Goal: Share content: Share content

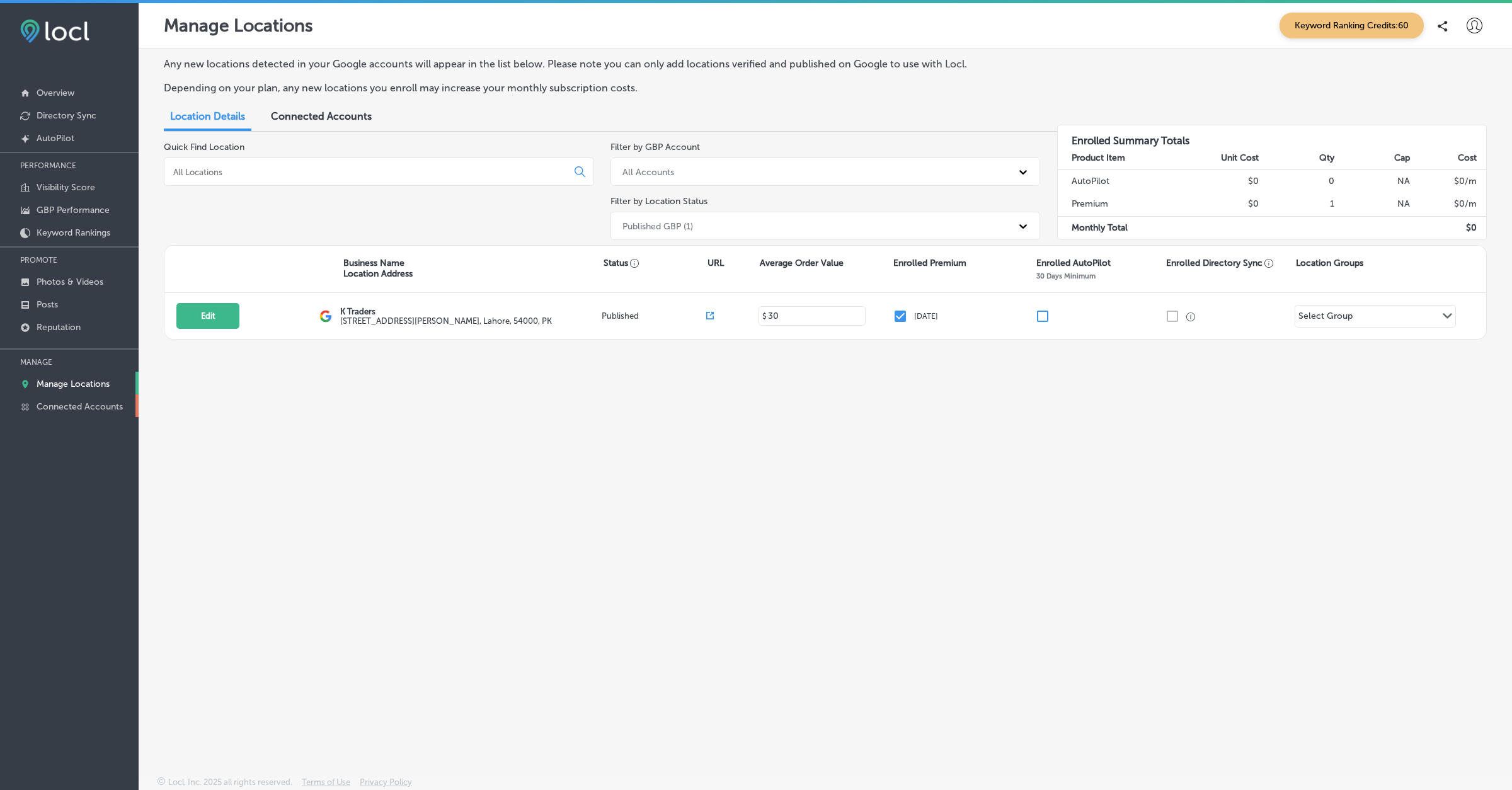
click at [101, 407] on p "Connected Accounts" at bounding box center [80, 406] width 87 height 11
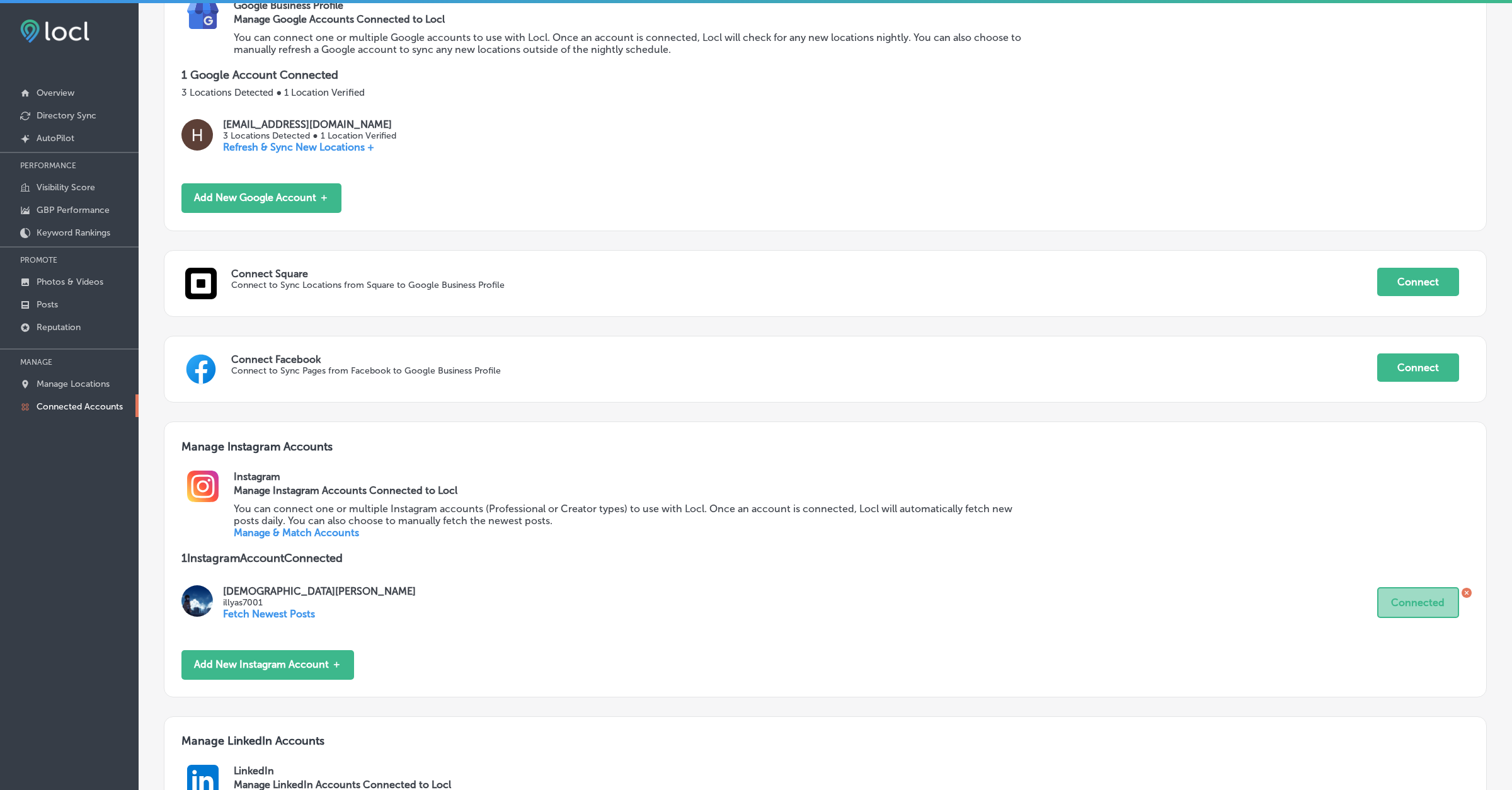
scroll to position [196, 0]
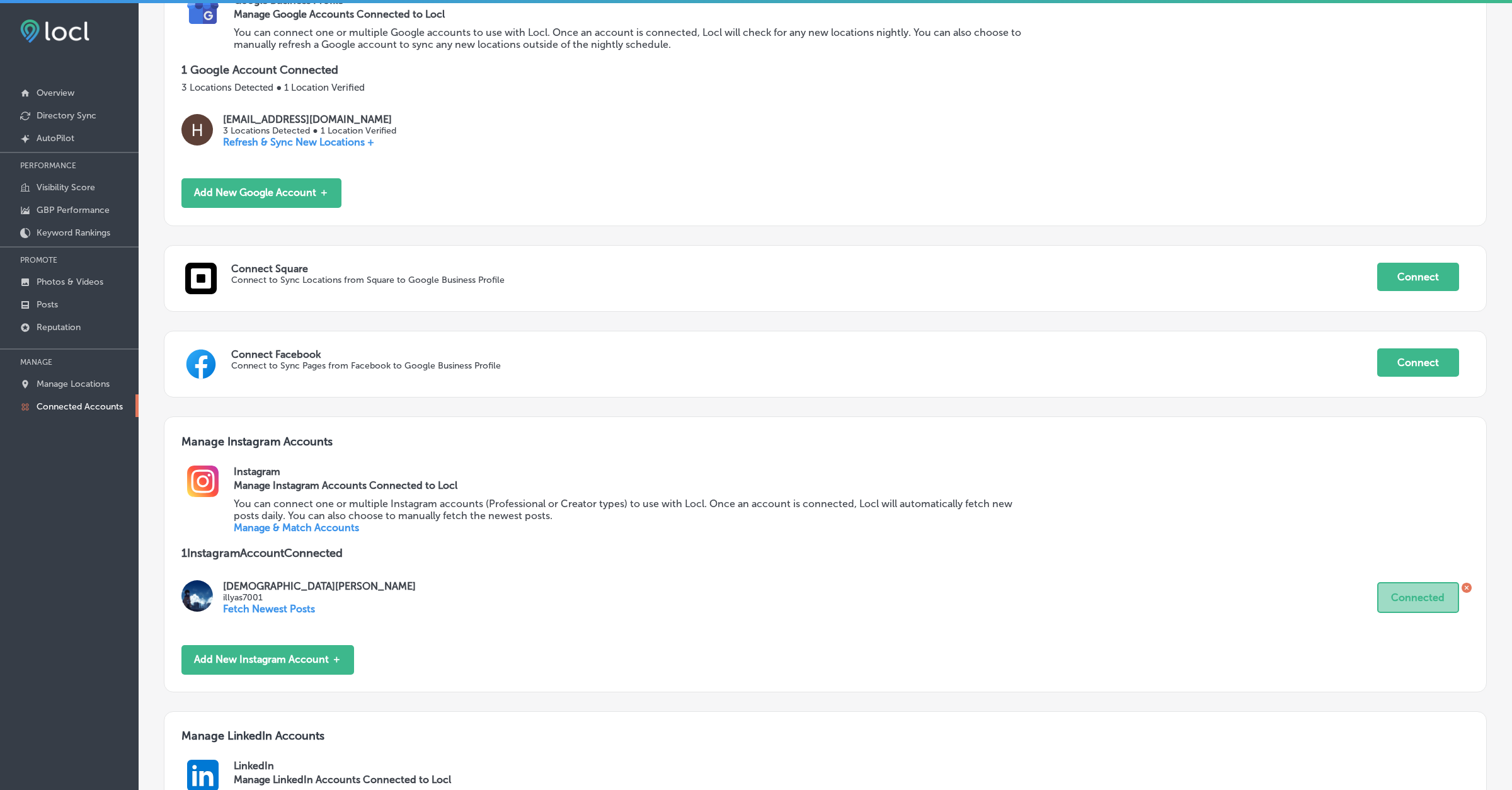
click at [1322, 587] on icon at bounding box center [1467, 587] width 10 height 10
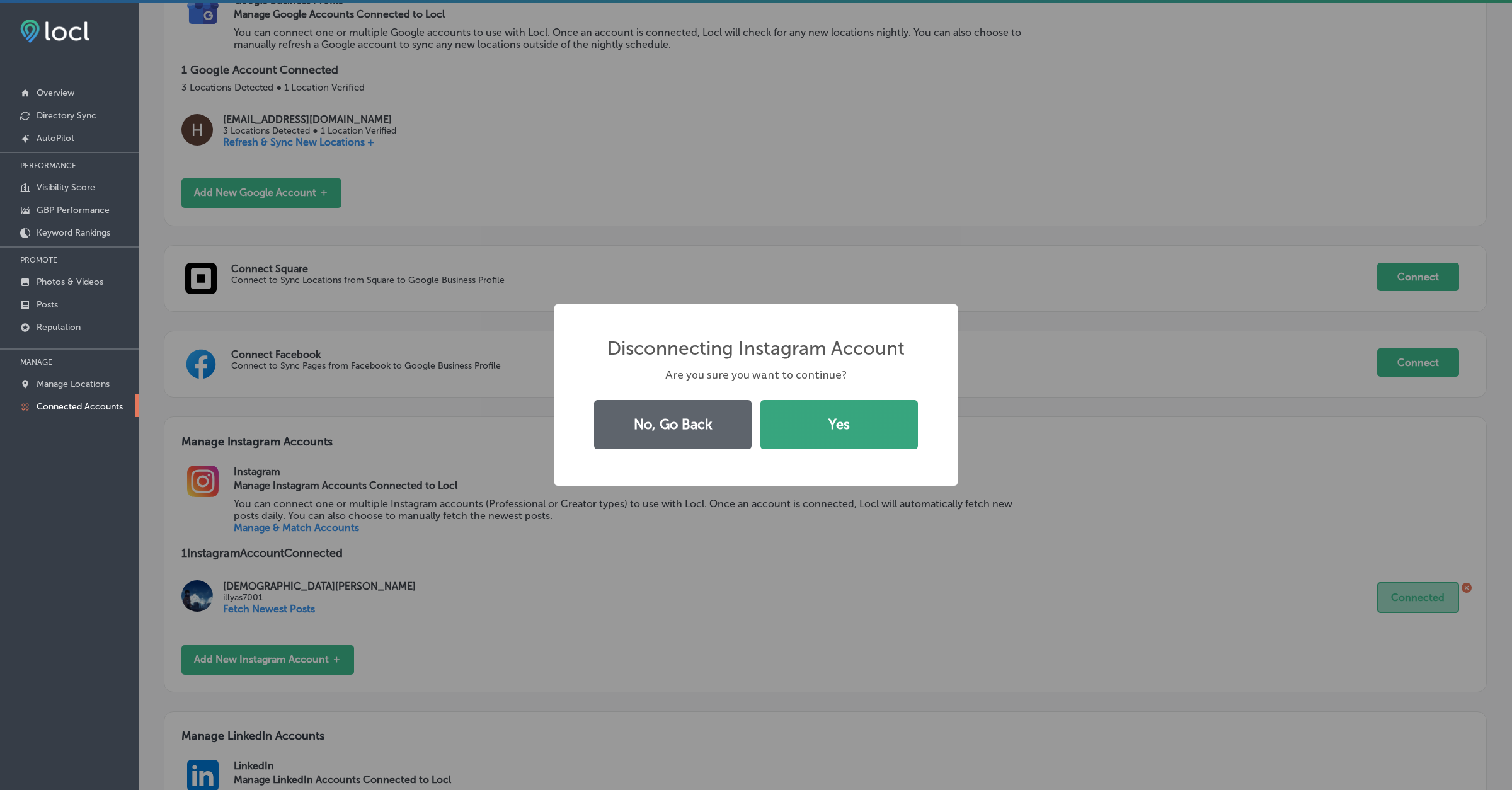
click at [834, 400] on button "Yes" at bounding box center [839, 425] width 158 height 49
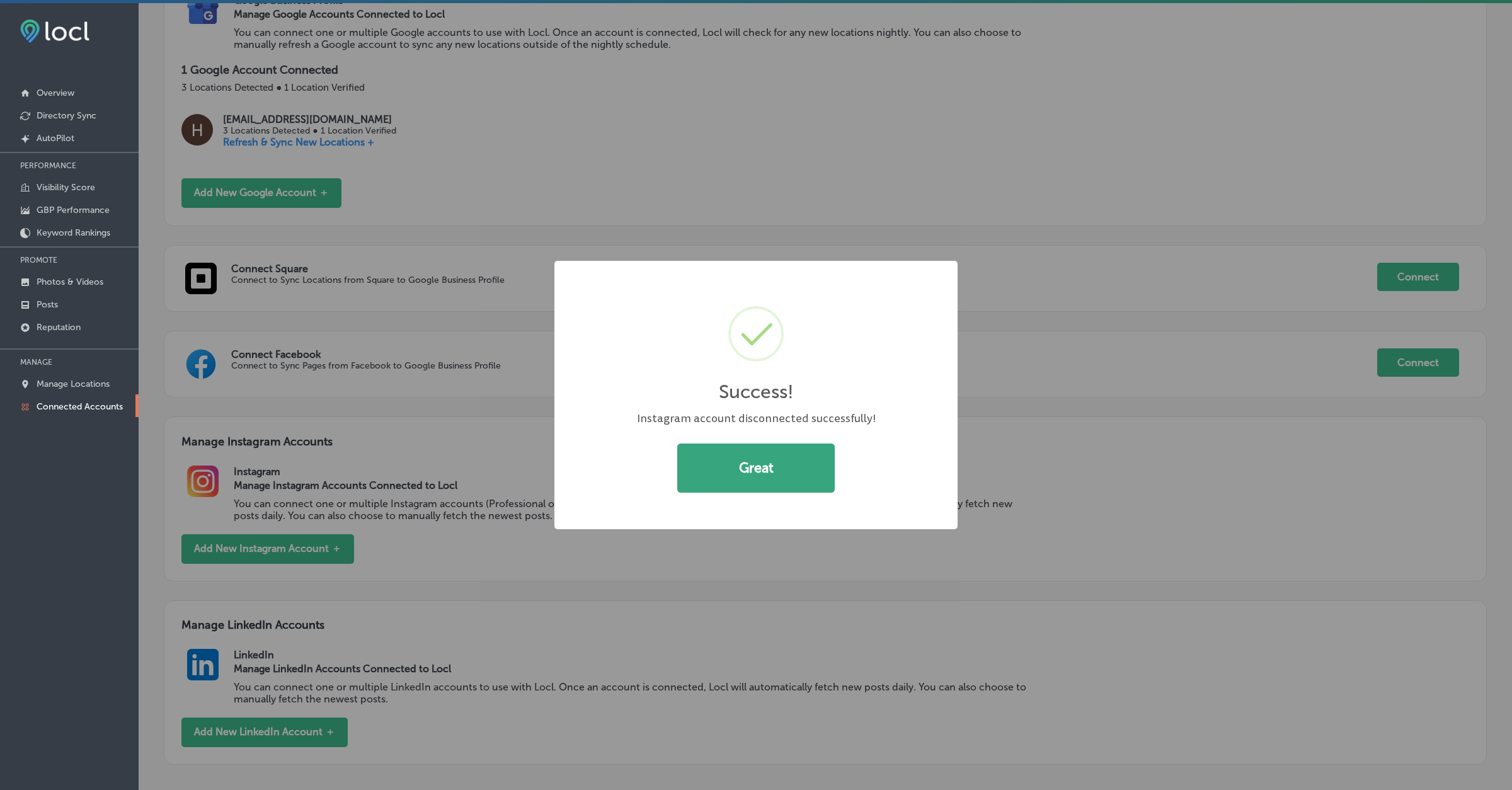
click at [800, 461] on button "Great" at bounding box center [756, 468] width 158 height 49
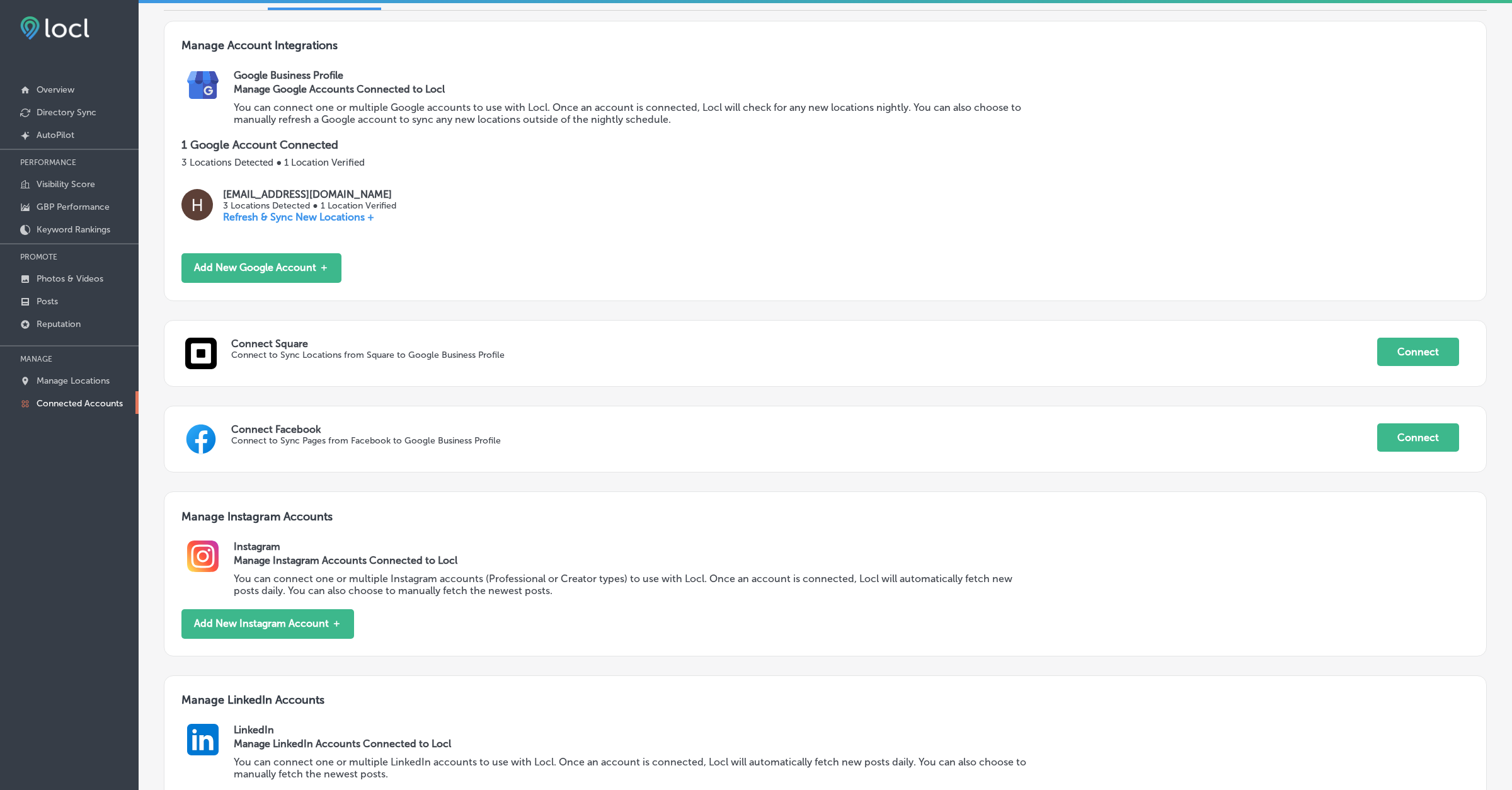
scroll to position [0, 0]
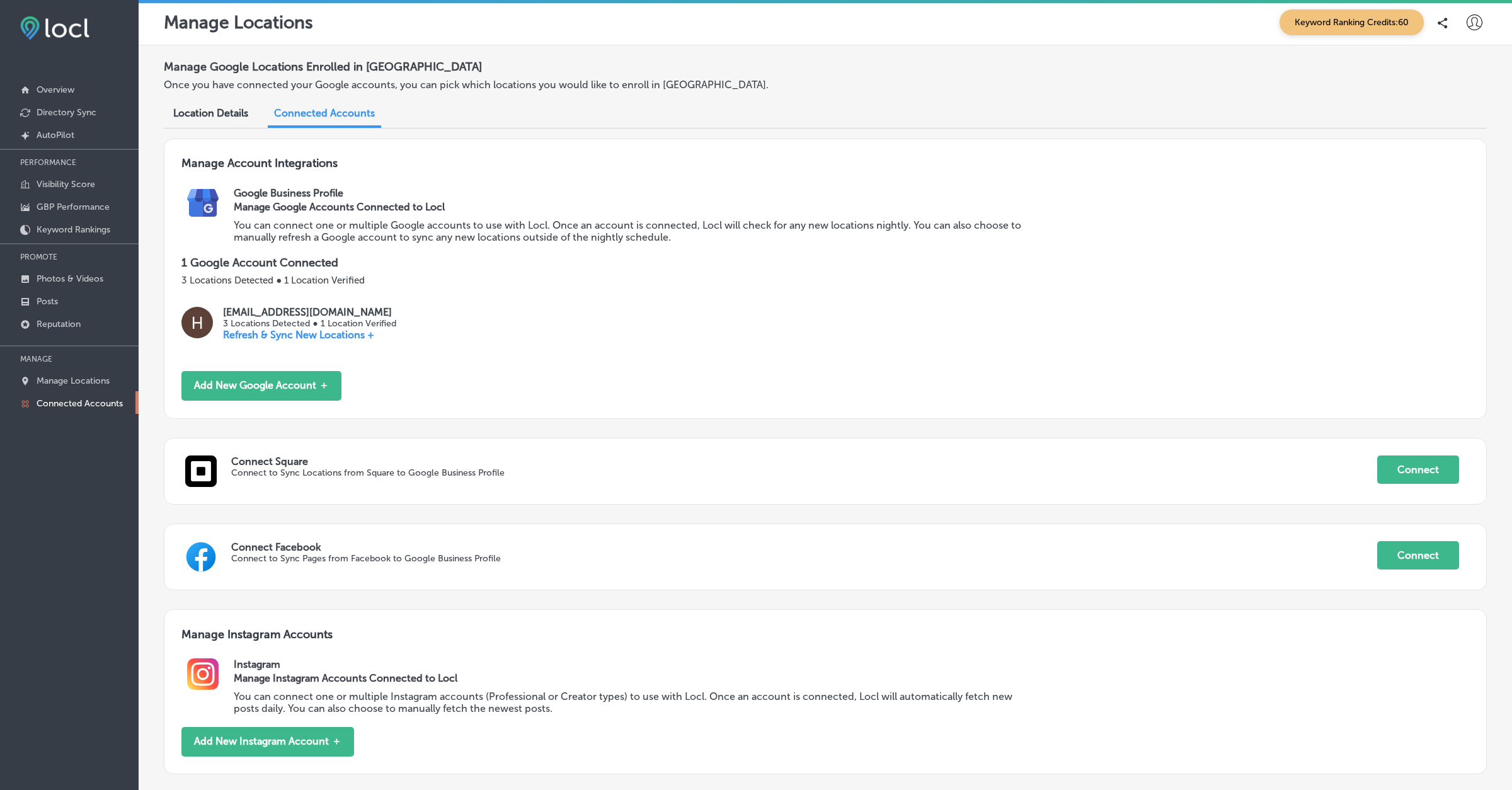
click at [1322, 20] on icon at bounding box center [1474, 22] width 16 height 16
click at [1322, 59] on li "My Account" at bounding box center [1452, 70] width 87 height 29
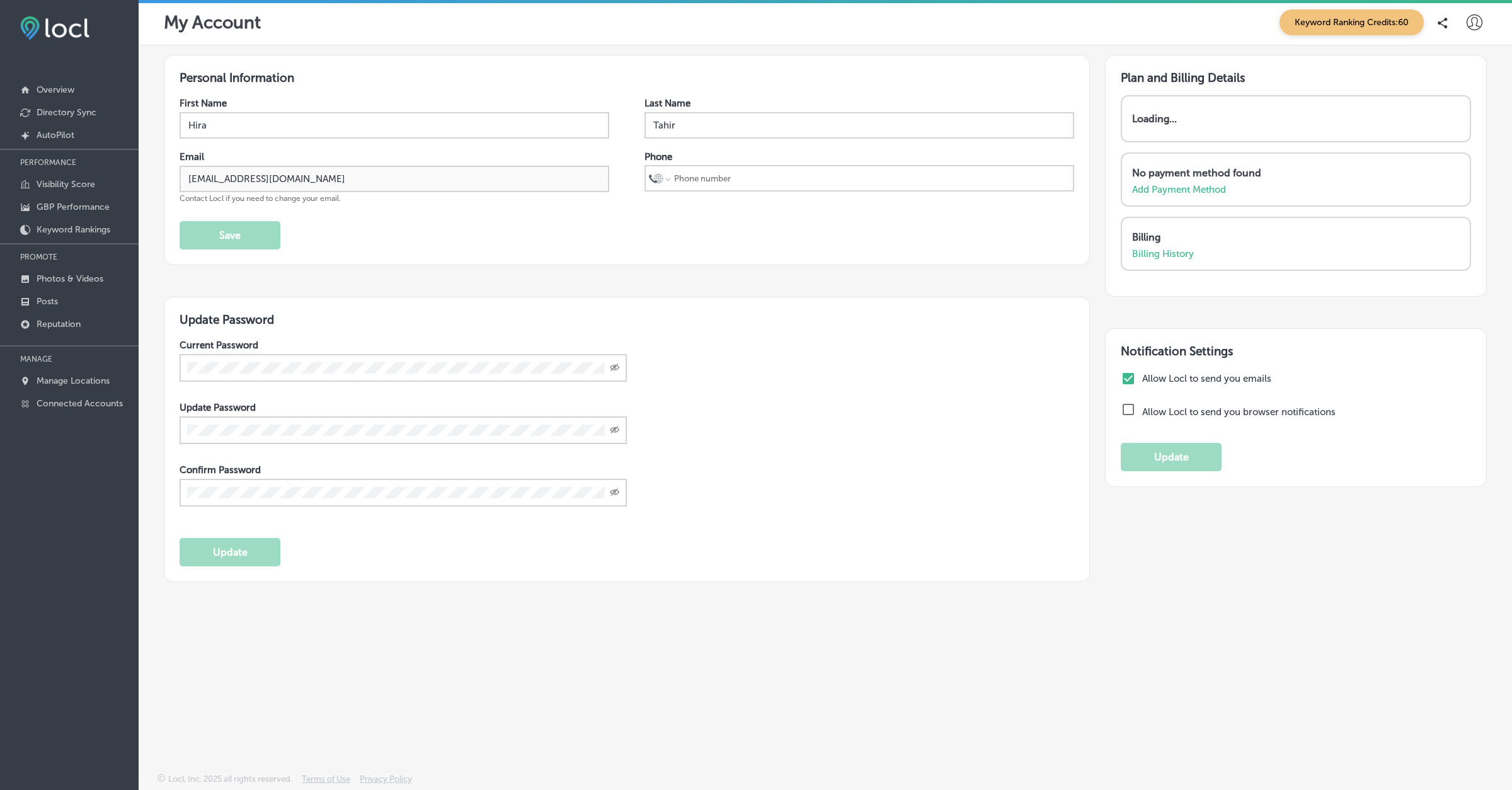
select select "US"
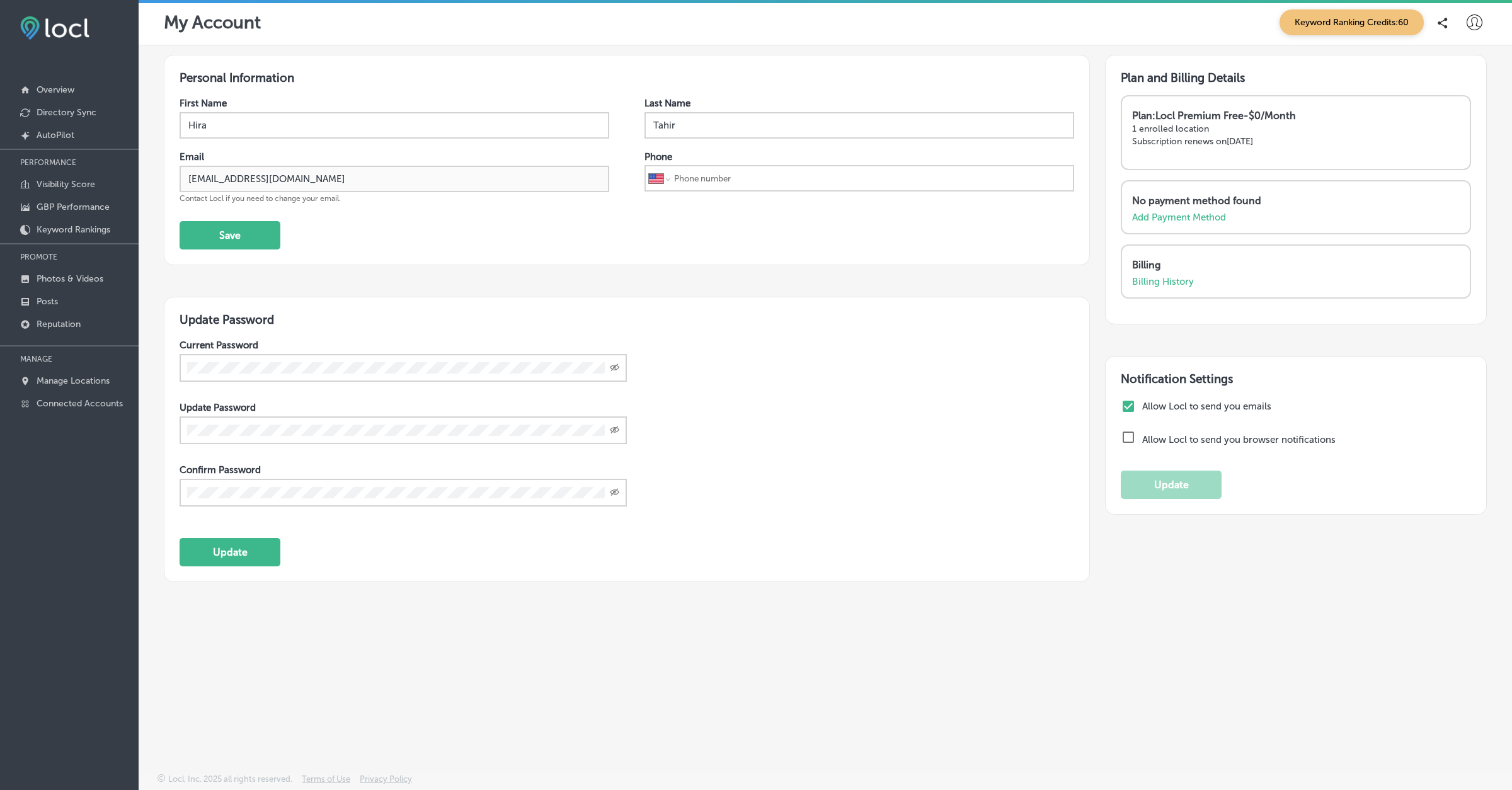
click at [1322, 24] on icon at bounding box center [1474, 22] width 16 height 16
click at [1322, 133] on p "Log Out" at bounding box center [1447, 136] width 38 height 16
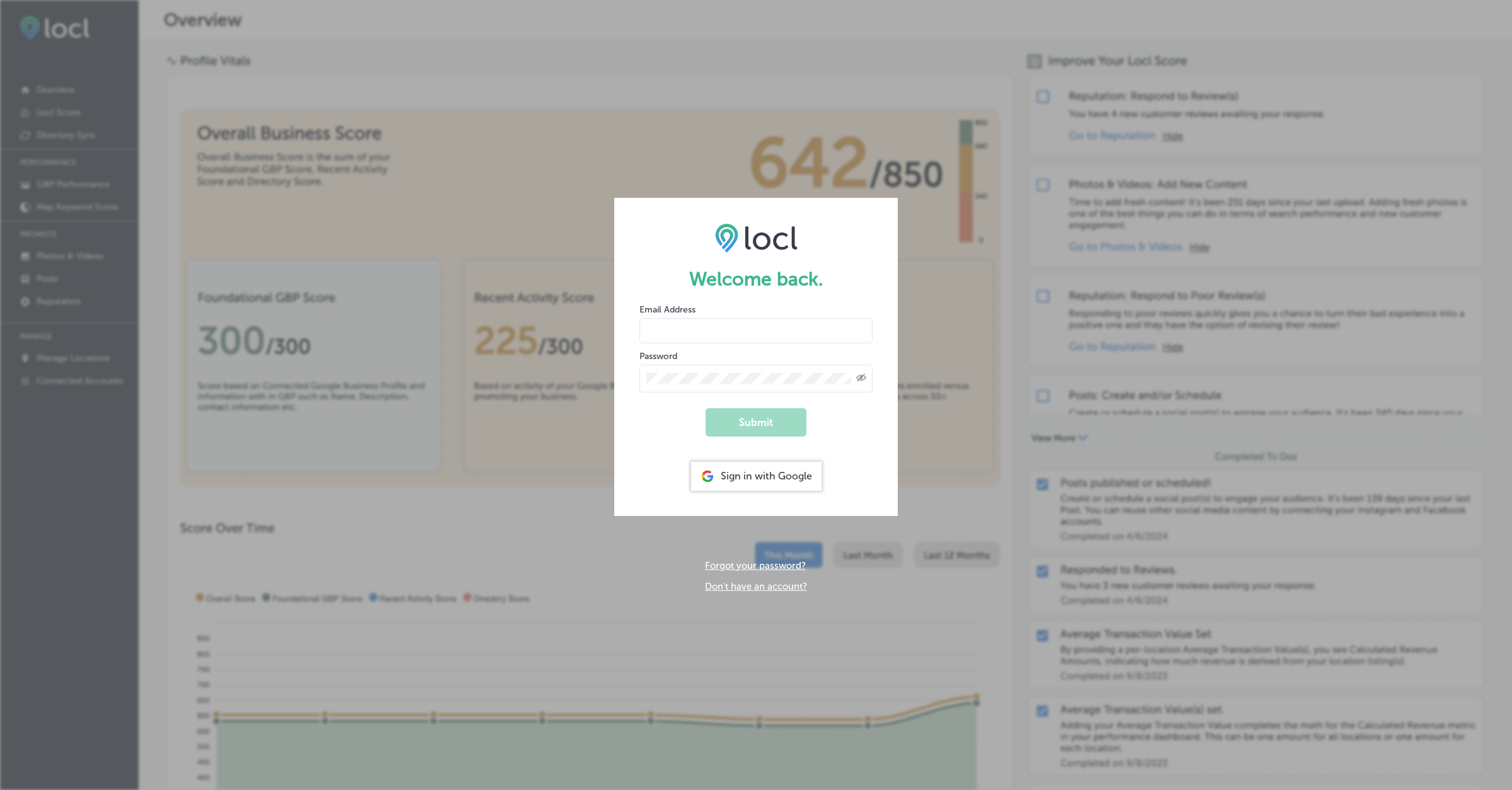
type input "[EMAIL_ADDRESS][DOMAIN_NAME]"
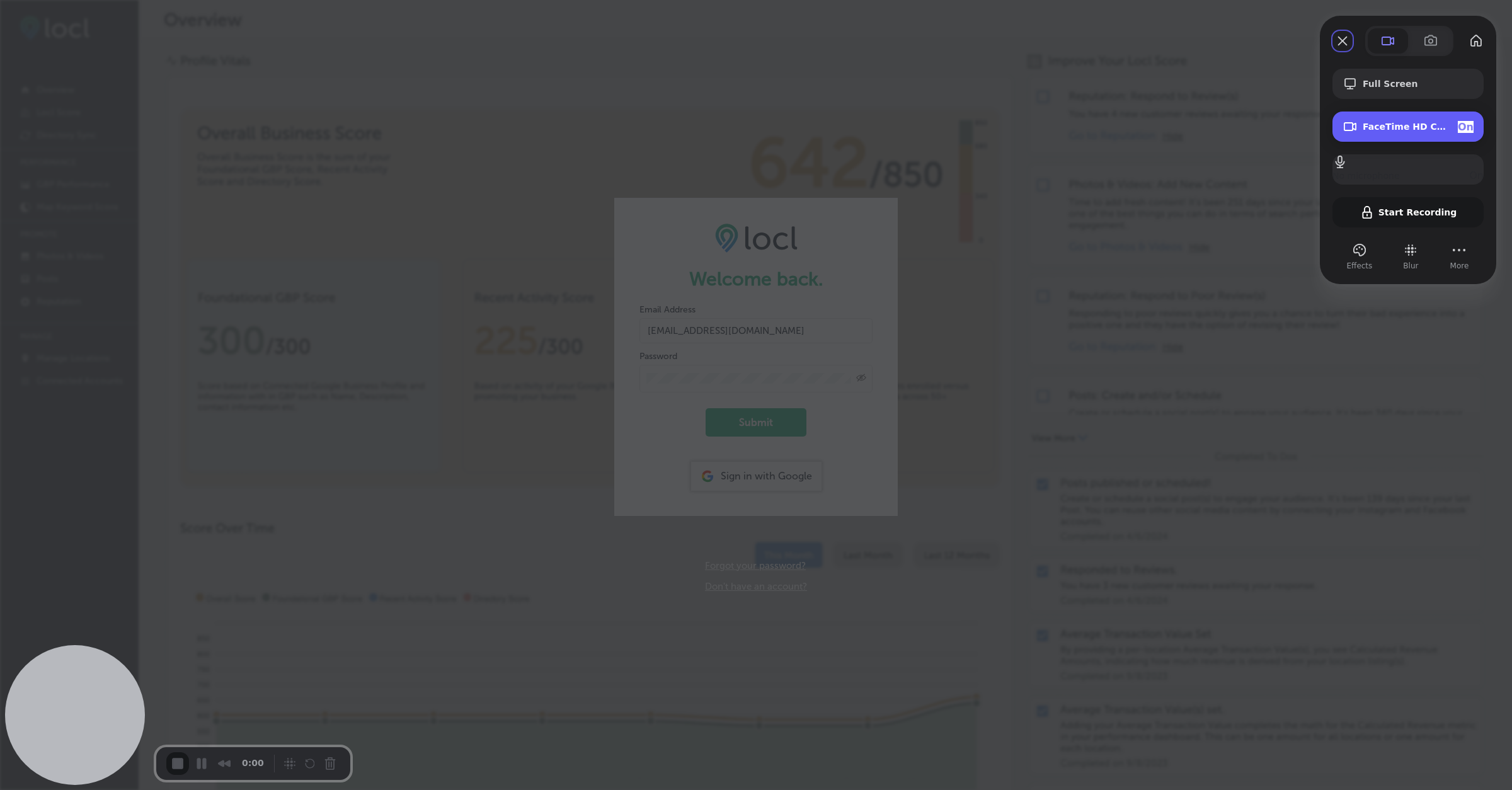
click at [1322, 128] on span "On" at bounding box center [1465, 127] width 16 height 12
click at [1322, 124] on span "On" at bounding box center [1465, 127] width 16 height 12
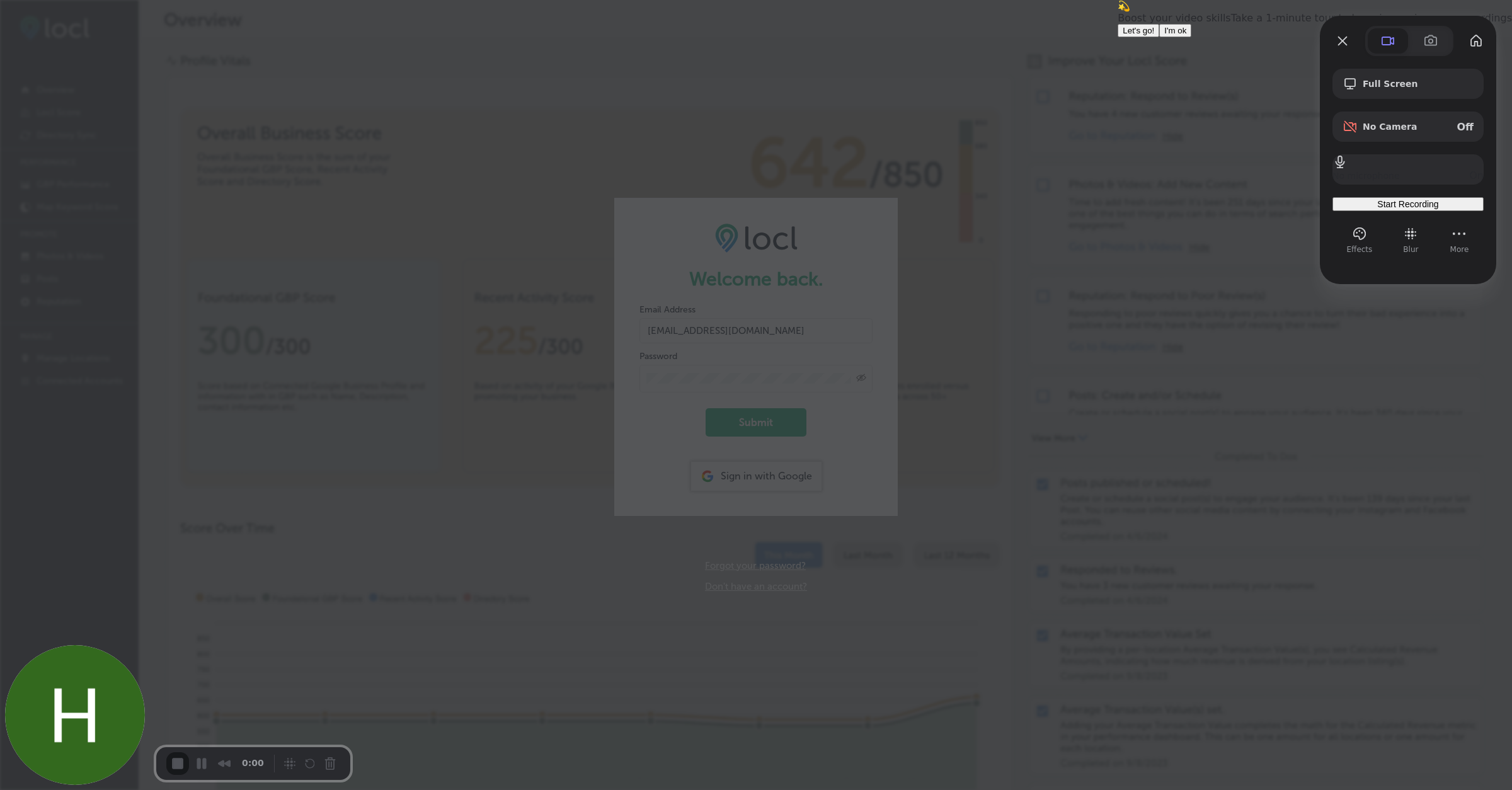
click at [1187, 35] on span "I'm ok" at bounding box center [1175, 31] width 22 height 10
click at [1322, 209] on span "Start Recording" at bounding box center [1407, 204] width 61 height 10
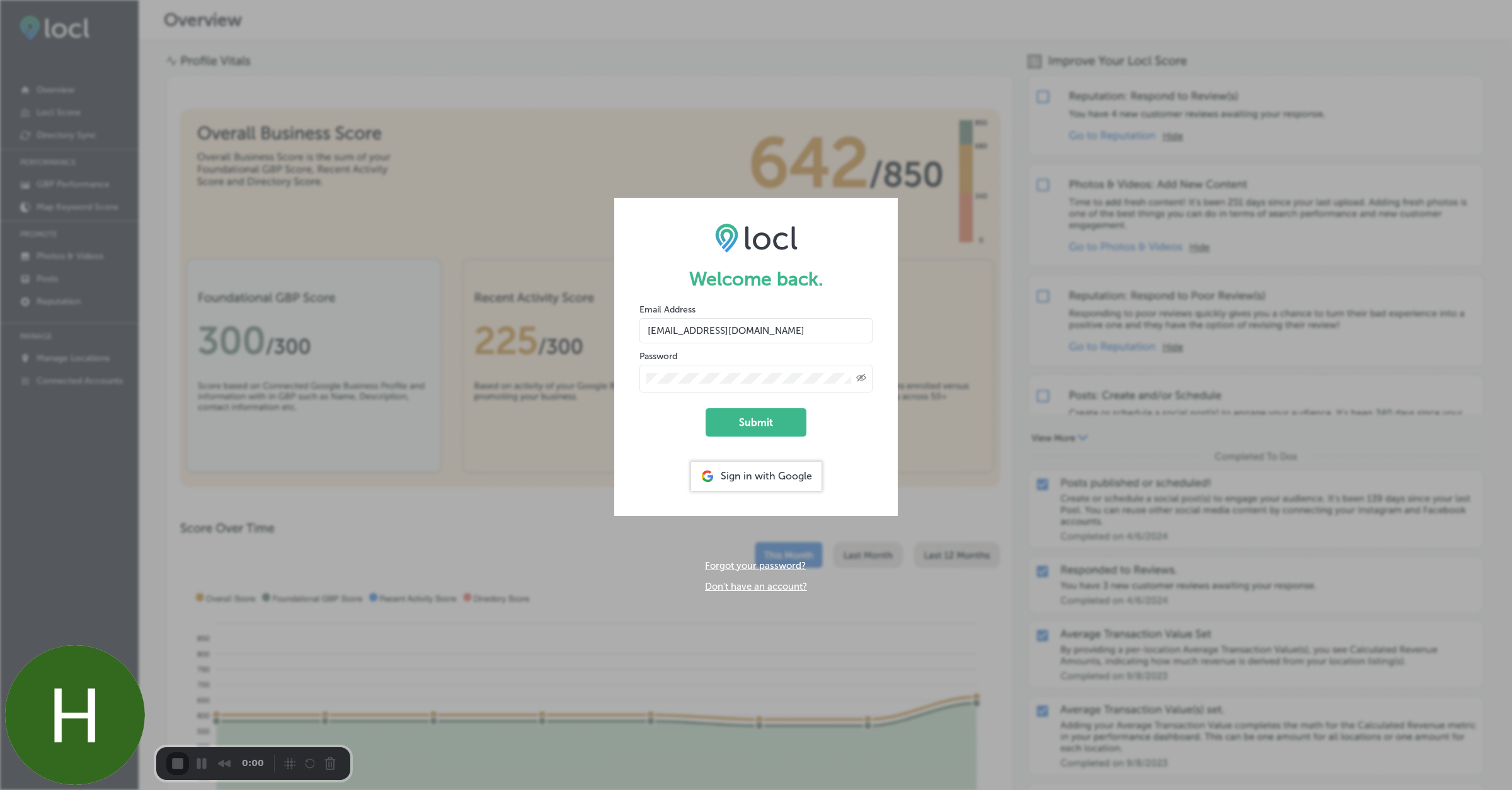
click at [755, 422] on button "Submit" at bounding box center [755, 422] width 101 height 29
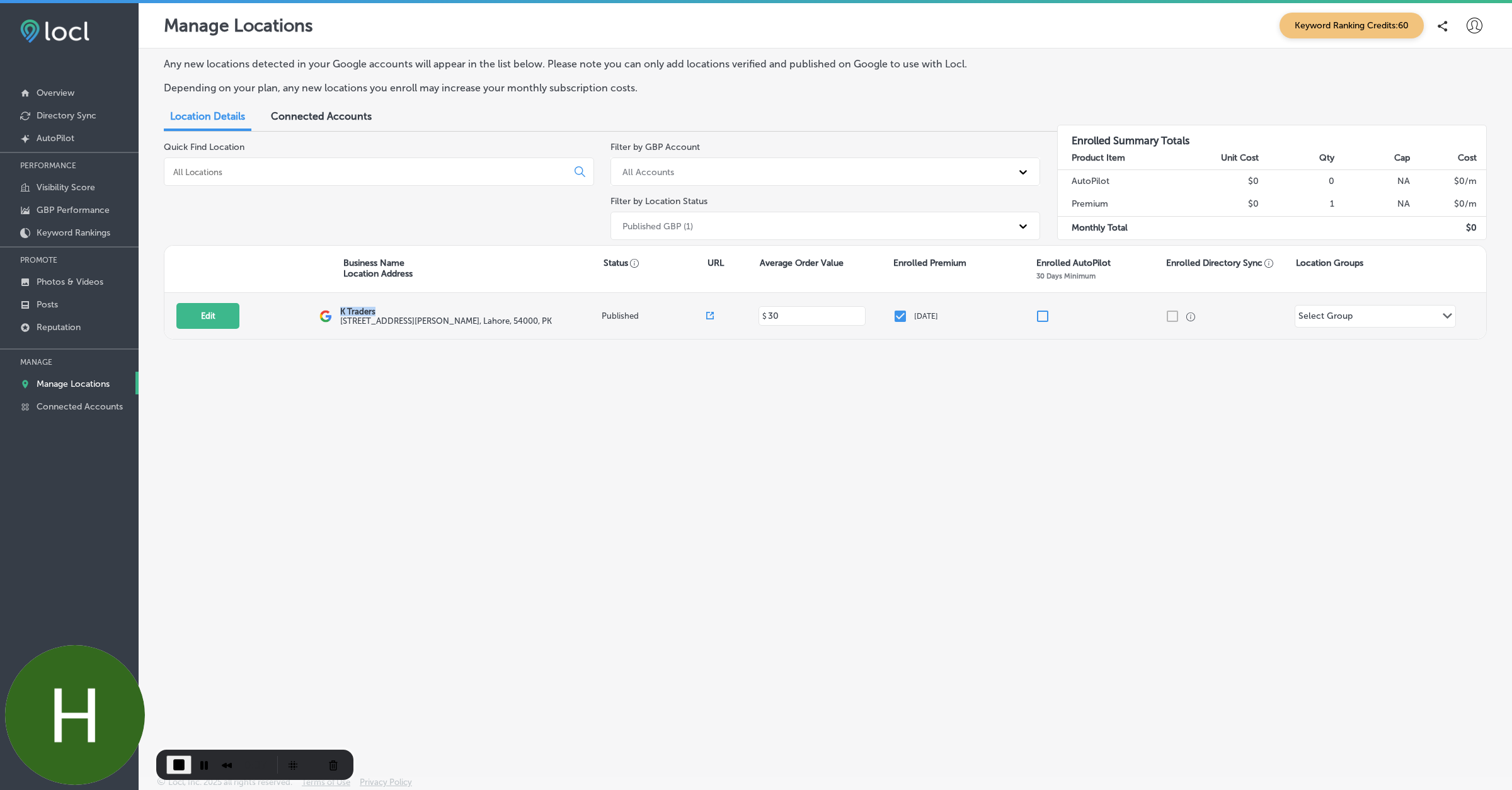
drag, startPoint x: 337, startPoint y: 310, endPoint x: 387, endPoint y: 310, distance: 50.0
click at [387, 311] on div "Edit This location is not published yet. K Traders [STREET_ADDRESS][PERSON_NAME…" at bounding box center [825, 315] width 1322 height 46
click at [360, 310] on p "K Traders" at bounding box center [445, 311] width 212 height 10
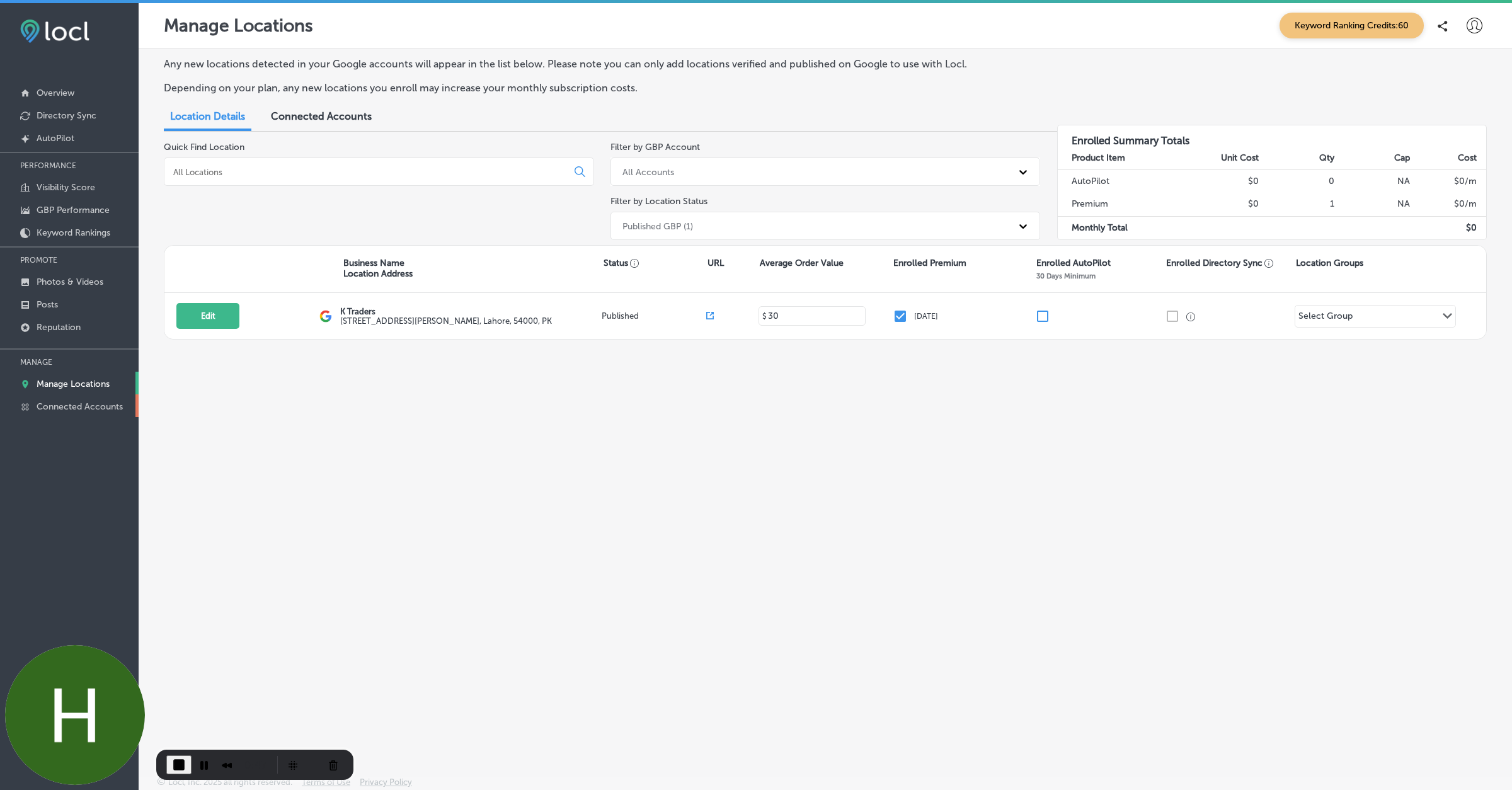
click at [70, 408] on p "Connected Accounts" at bounding box center [80, 406] width 87 height 11
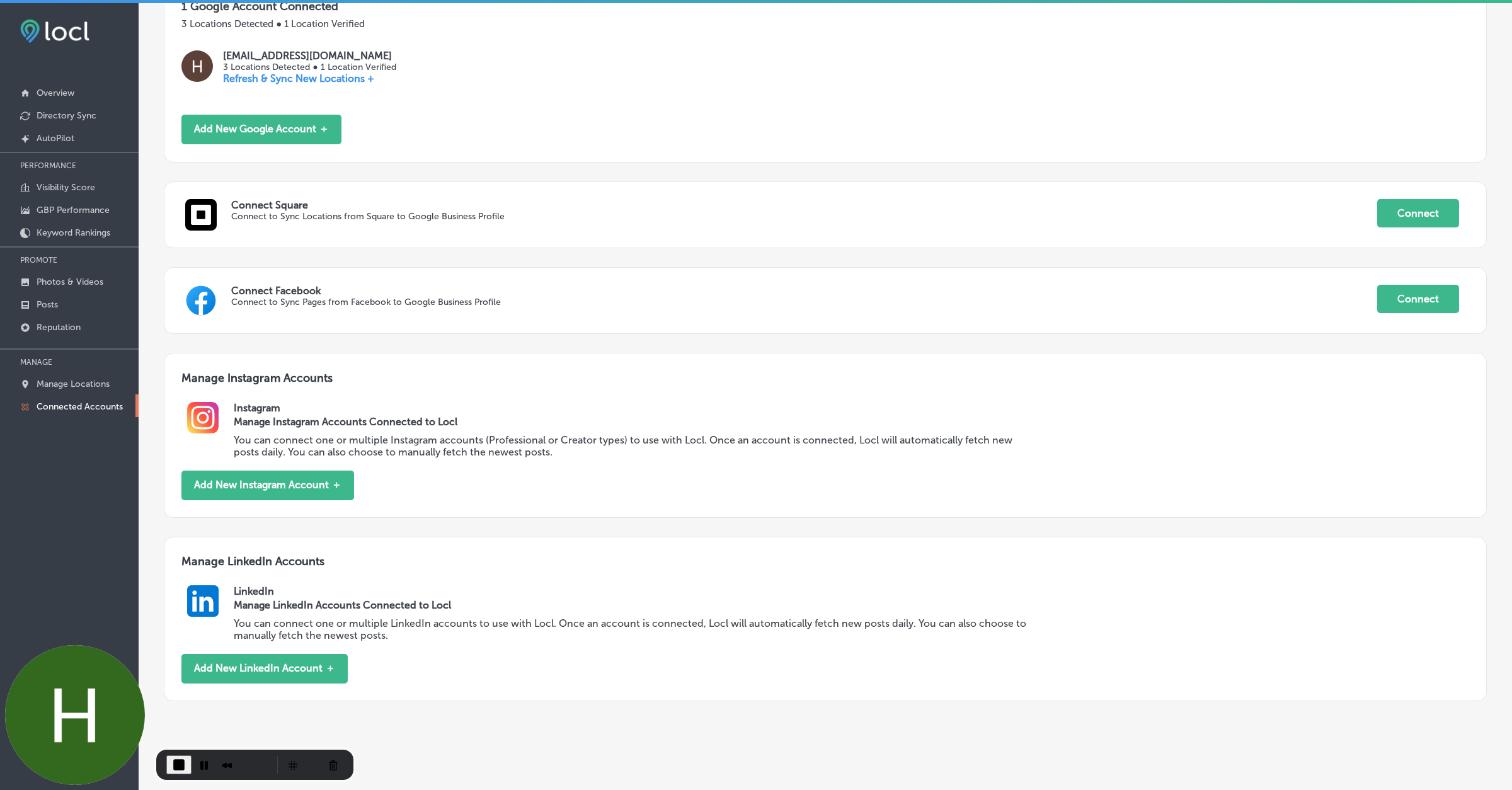
scroll to position [274, 0]
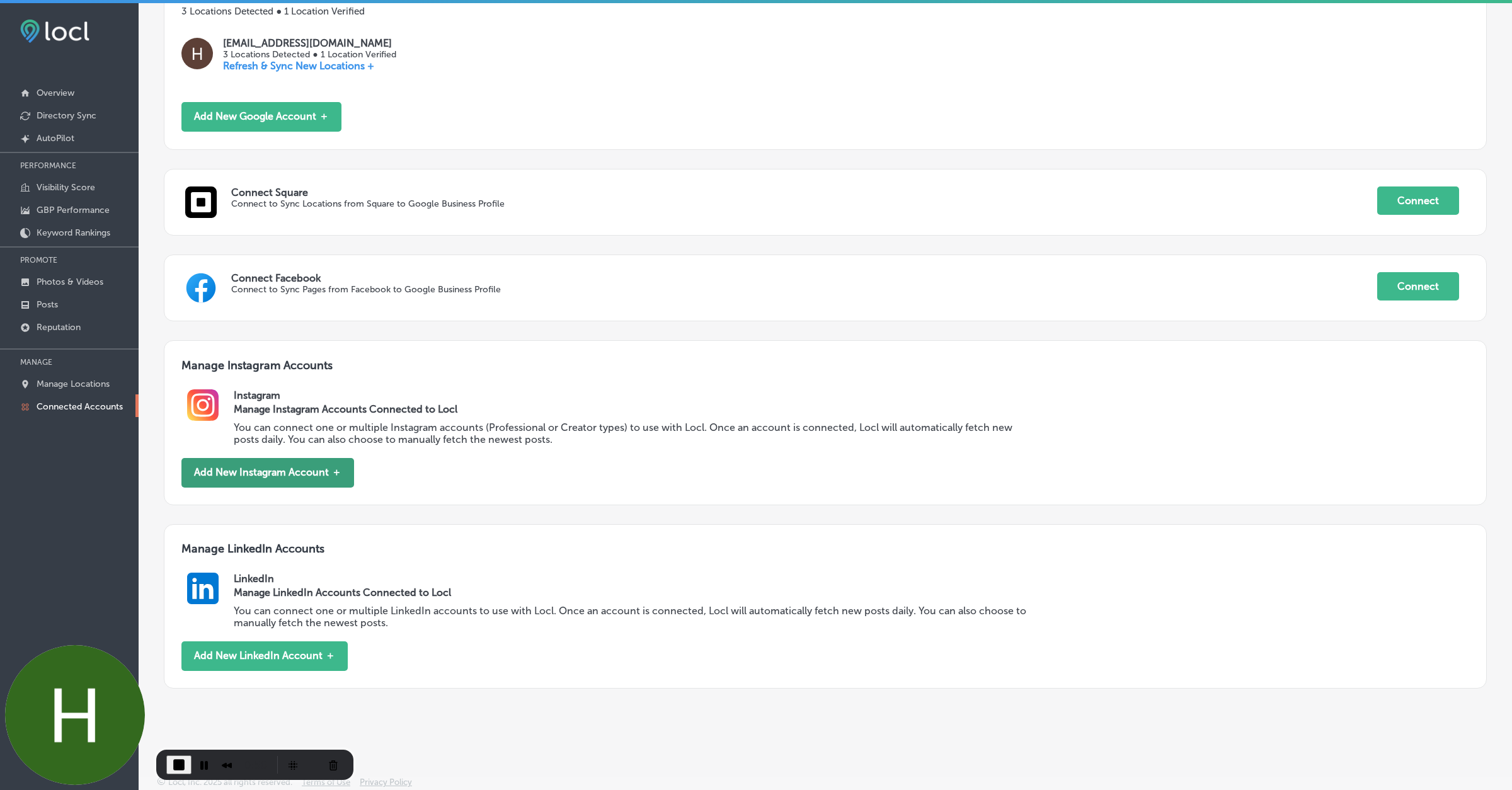
click at [273, 476] on button "Add New Instagram Account ＋" at bounding box center [267, 472] width 172 height 29
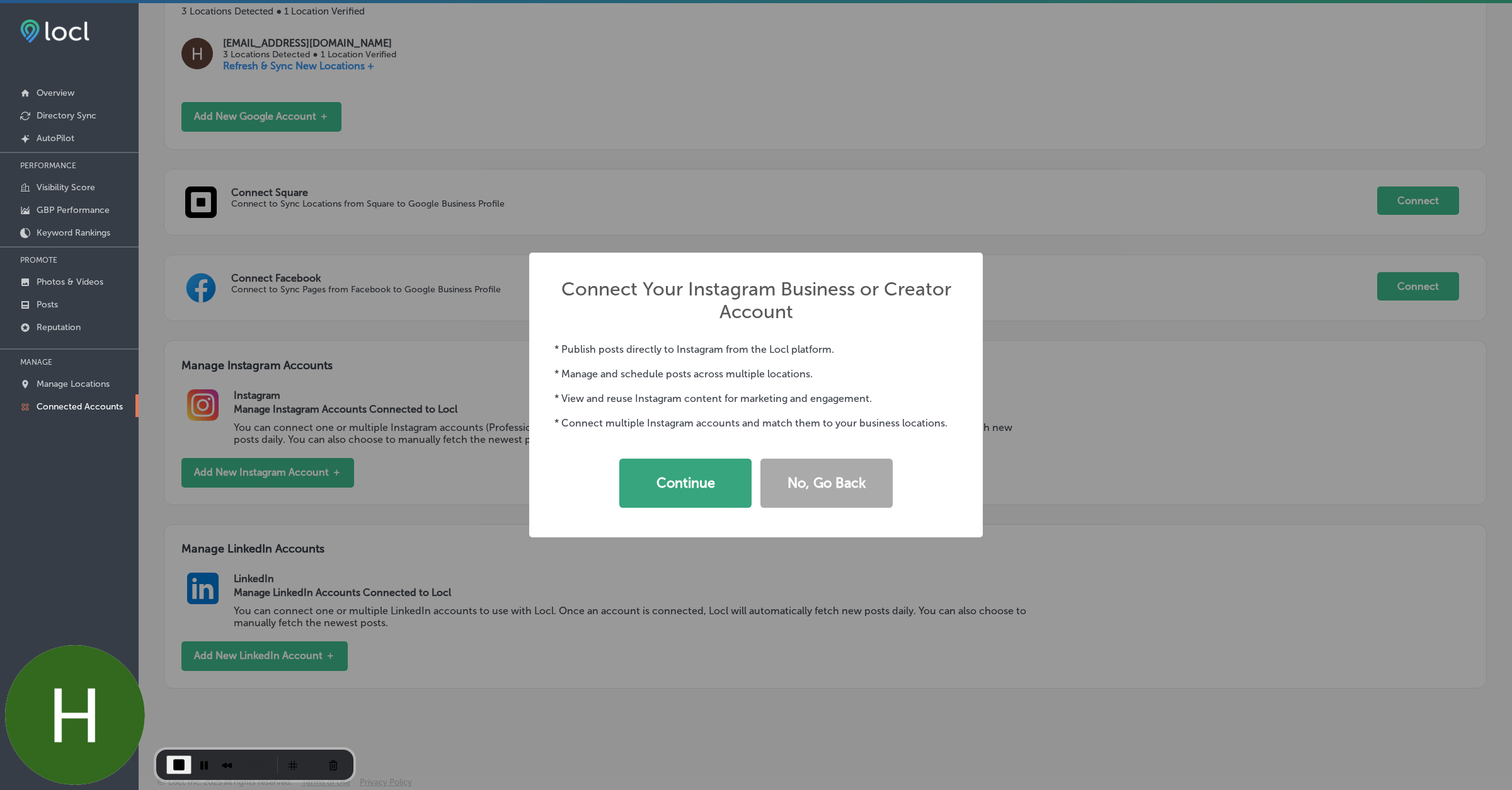
click at [700, 491] on button "Continue" at bounding box center [686, 483] width 132 height 49
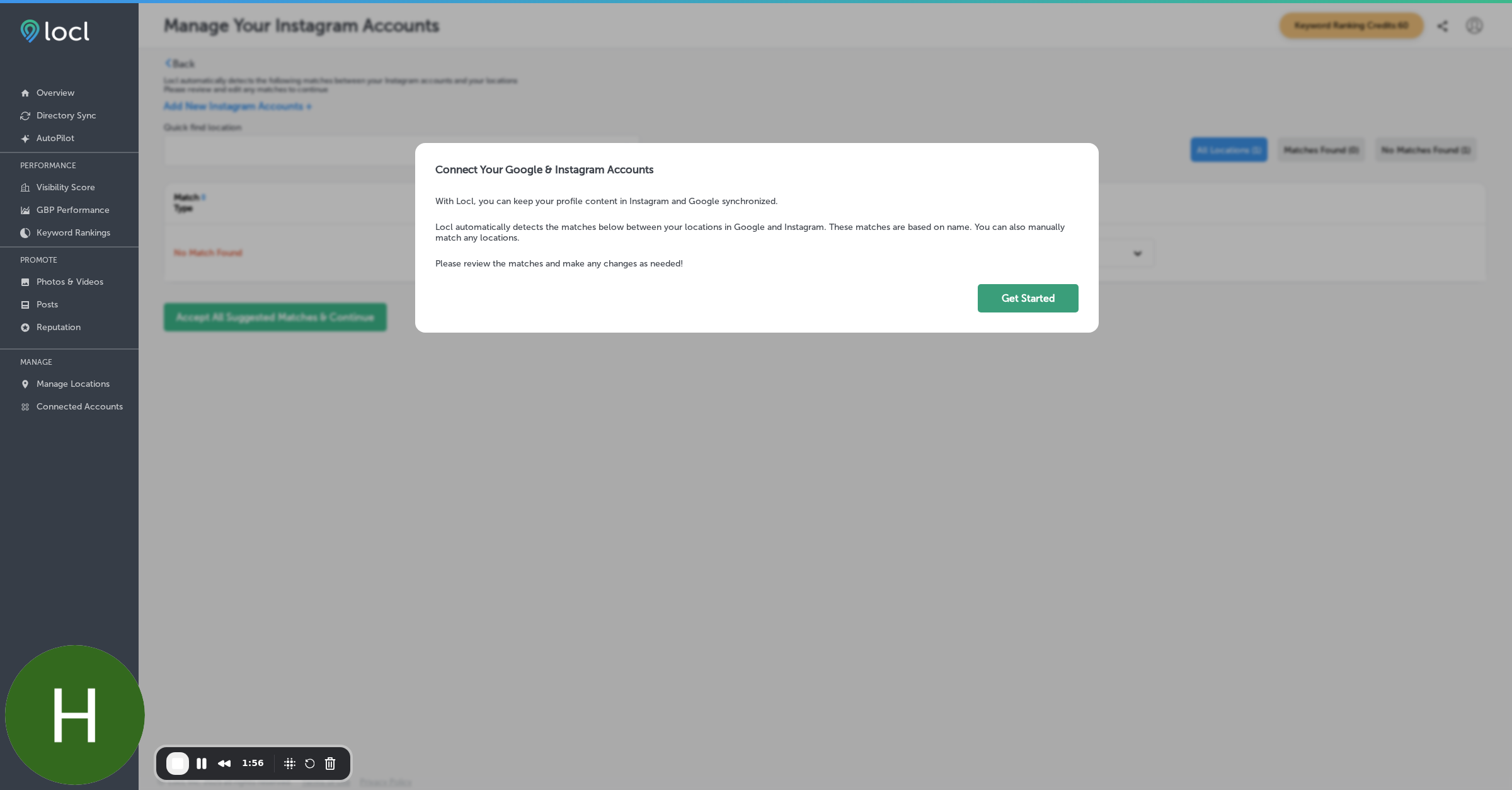
click at [1049, 302] on button "Get Started" at bounding box center [1027, 298] width 101 height 29
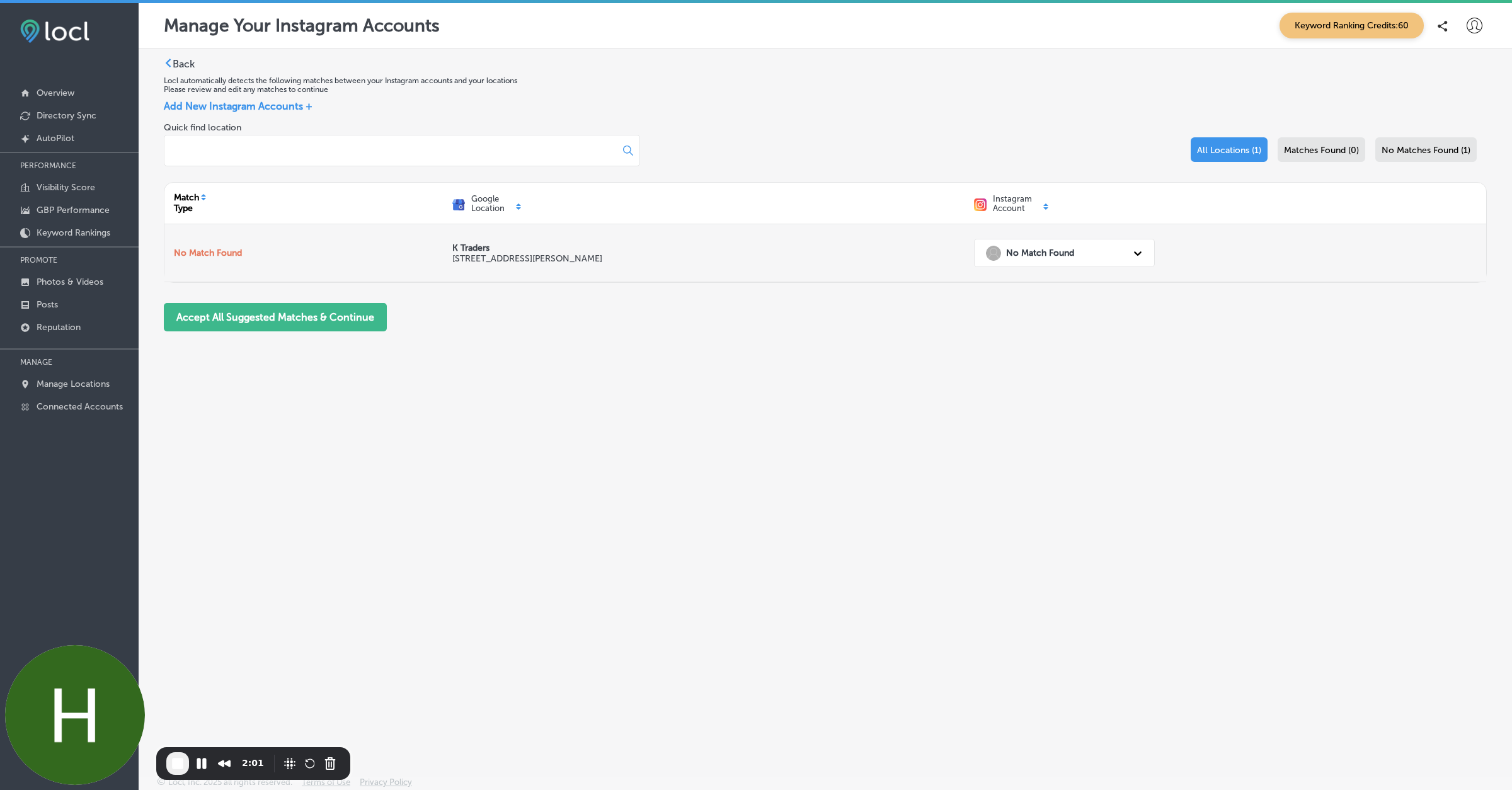
click at [1096, 254] on div "No Match Found" at bounding box center [1053, 253] width 147 height 26
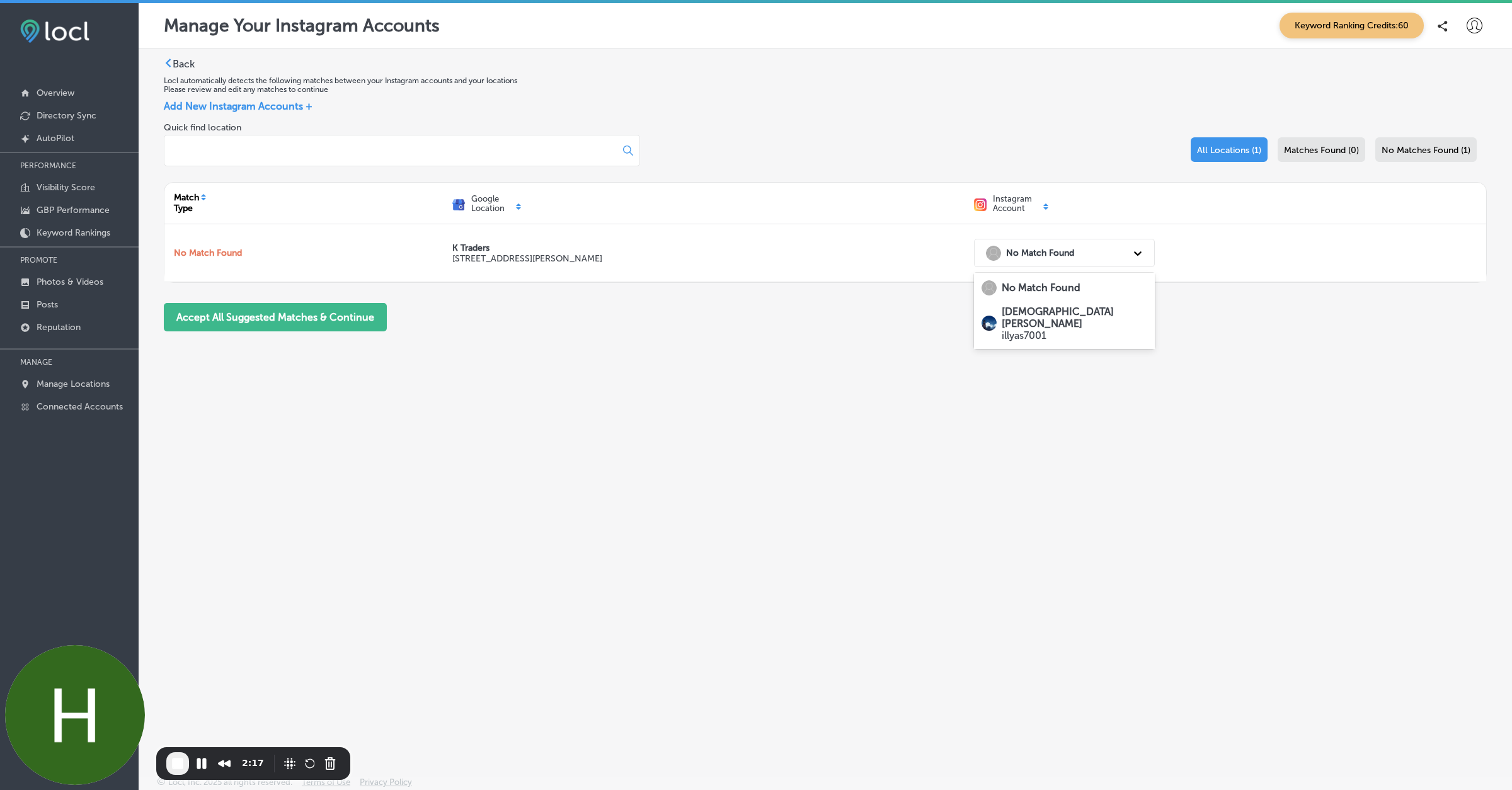
click at [1037, 315] on strong "[DEMOGRAPHIC_DATA][PERSON_NAME]" at bounding box center [1058, 317] width 112 height 24
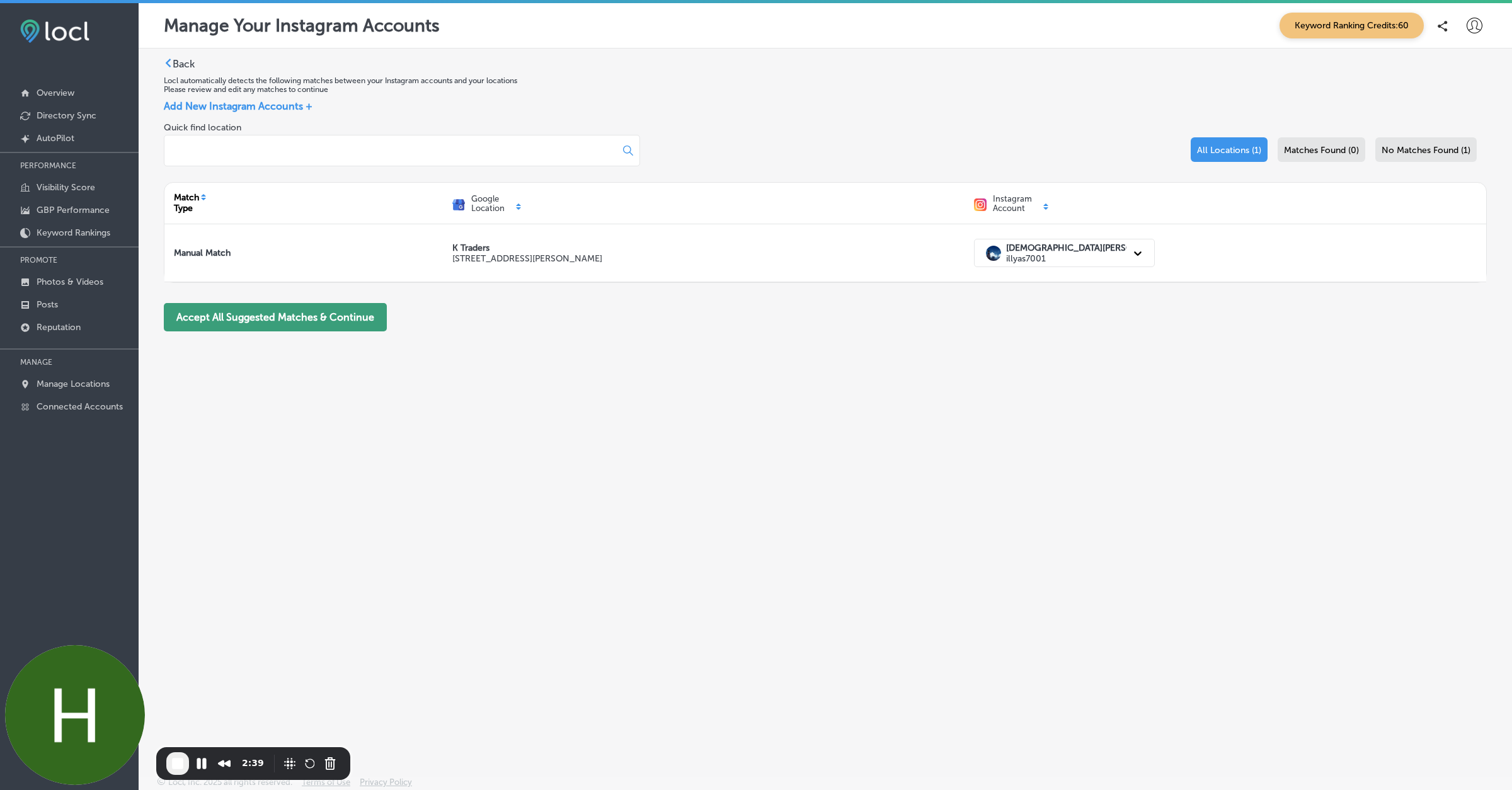
click at [283, 318] on button "Accept All Suggested Matches & Continue" at bounding box center [275, 317] width 223 height 29
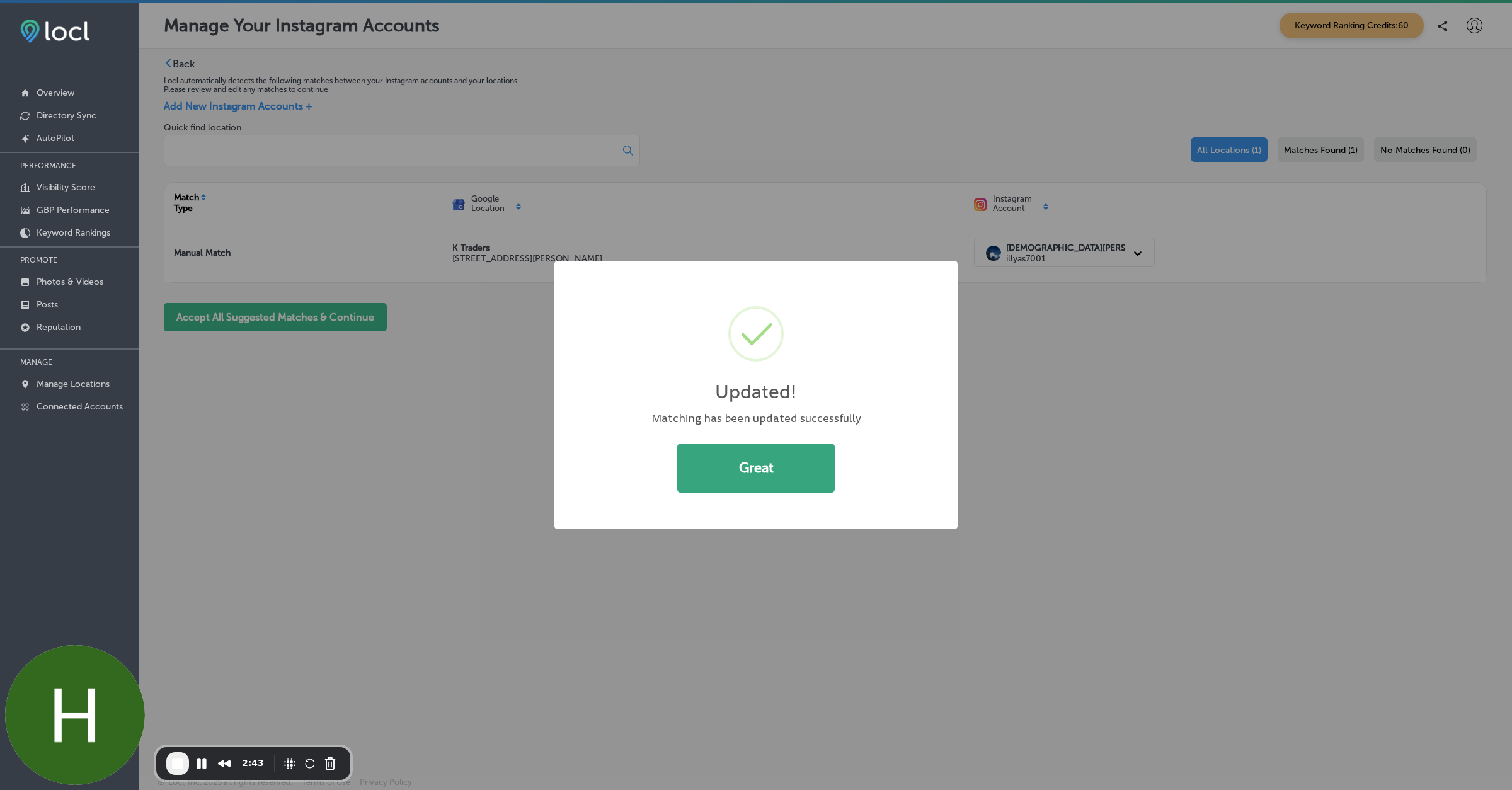
click at [800, 473] on button "Great" at bounding box center [756, 468] width 158 height 49
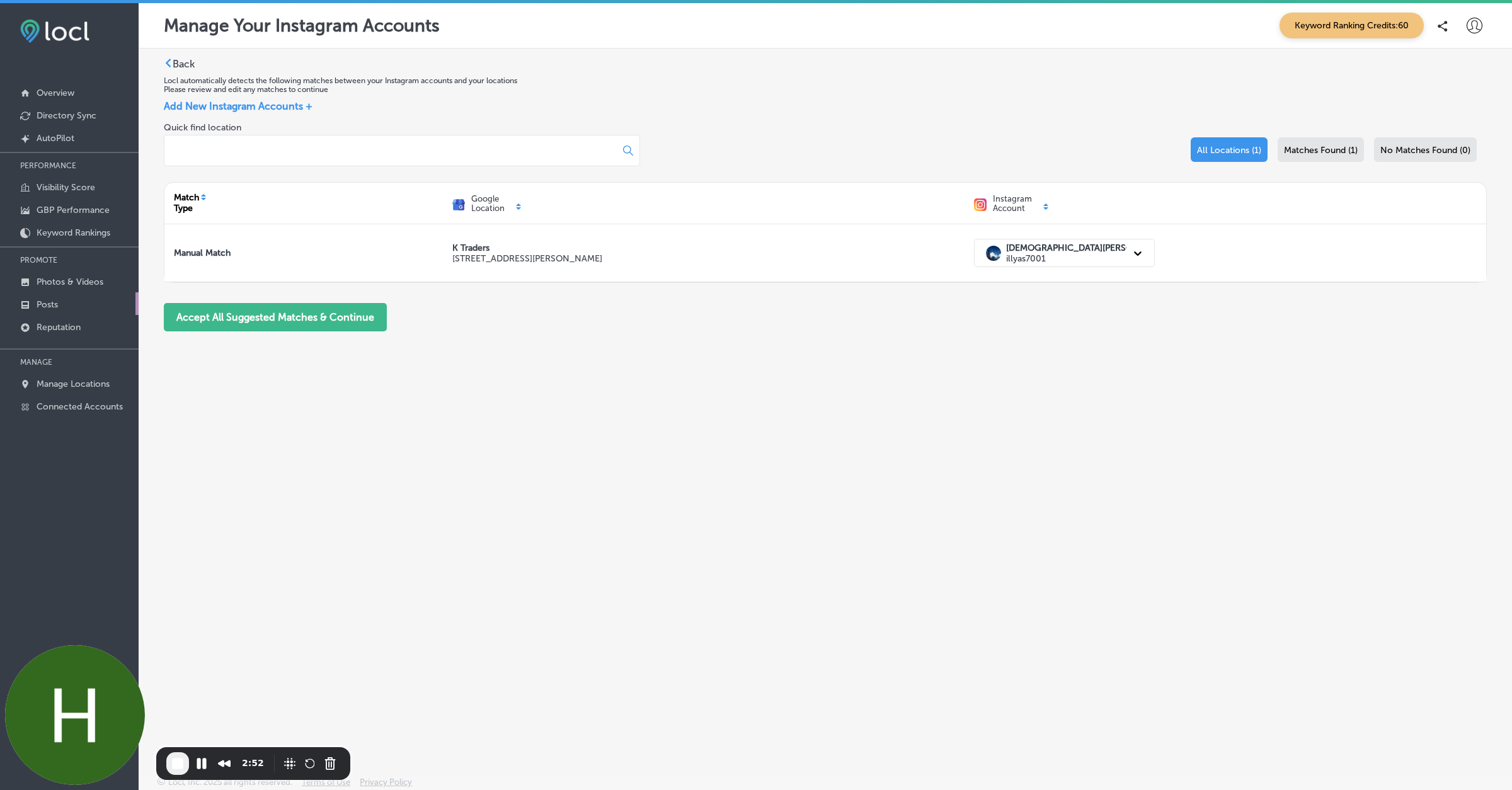
click at [39, 301] on p "Posts" at bounding box center [47, 304] width 21 height 11
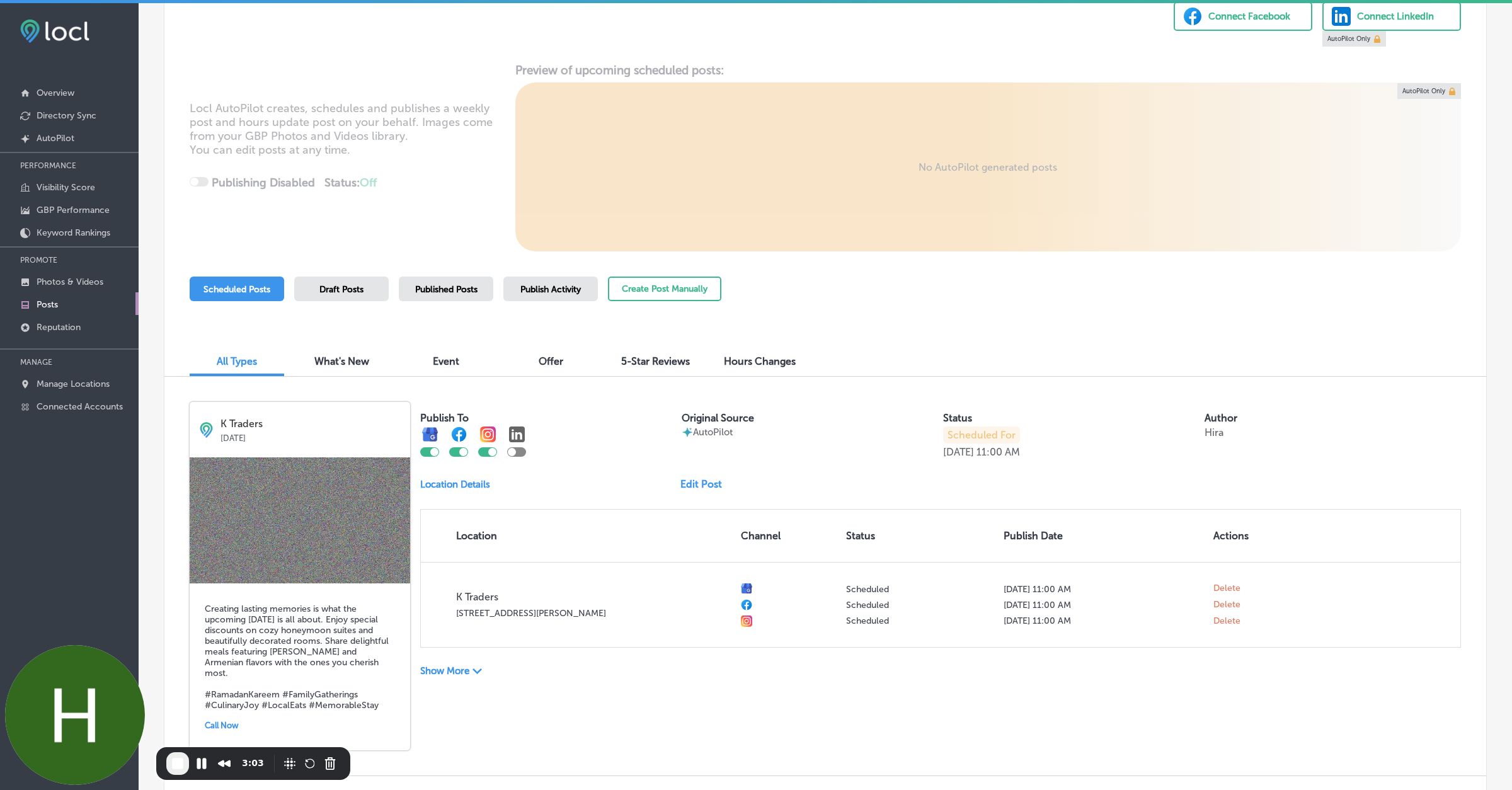
scroll to position [111, 0]
click at [675, 288] on button "Create Post Manually" at bounding box center [664, 288] width 114 height 25
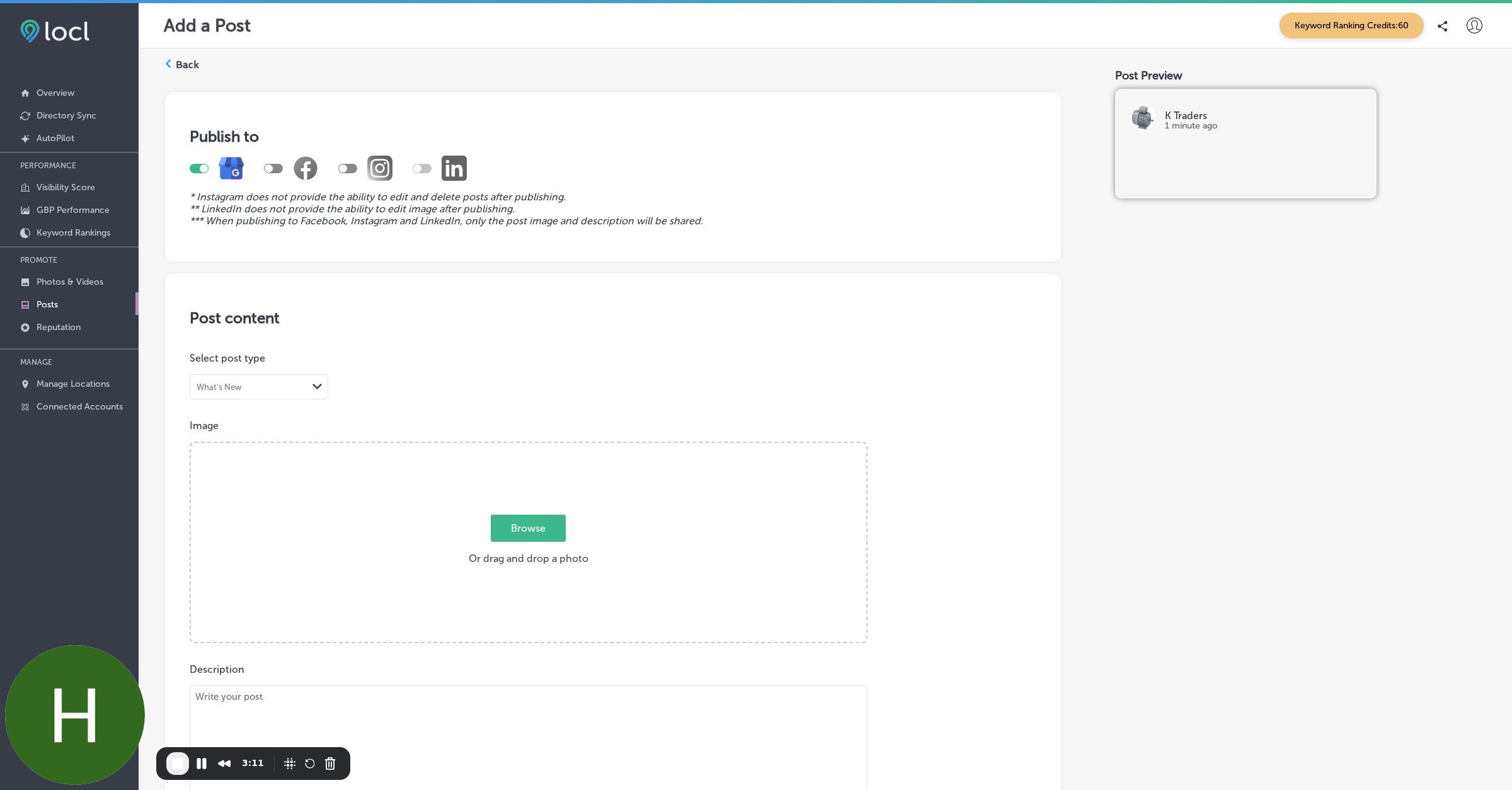
click at [352, 166] on div at bounding box center [347, 168] width 19 height 10
checkbox input "true"
click at [204, 764] on button "Pause Recording" at bounding box center [201, 763] width 20 height 20
click at [548, 527] on span "Browse" at bounding box center [529, 528] width 75 height 27
click at [548, 447] on input "Browse Or drag and drop a photo" at bounding box center [529, 444] width 675 height 4
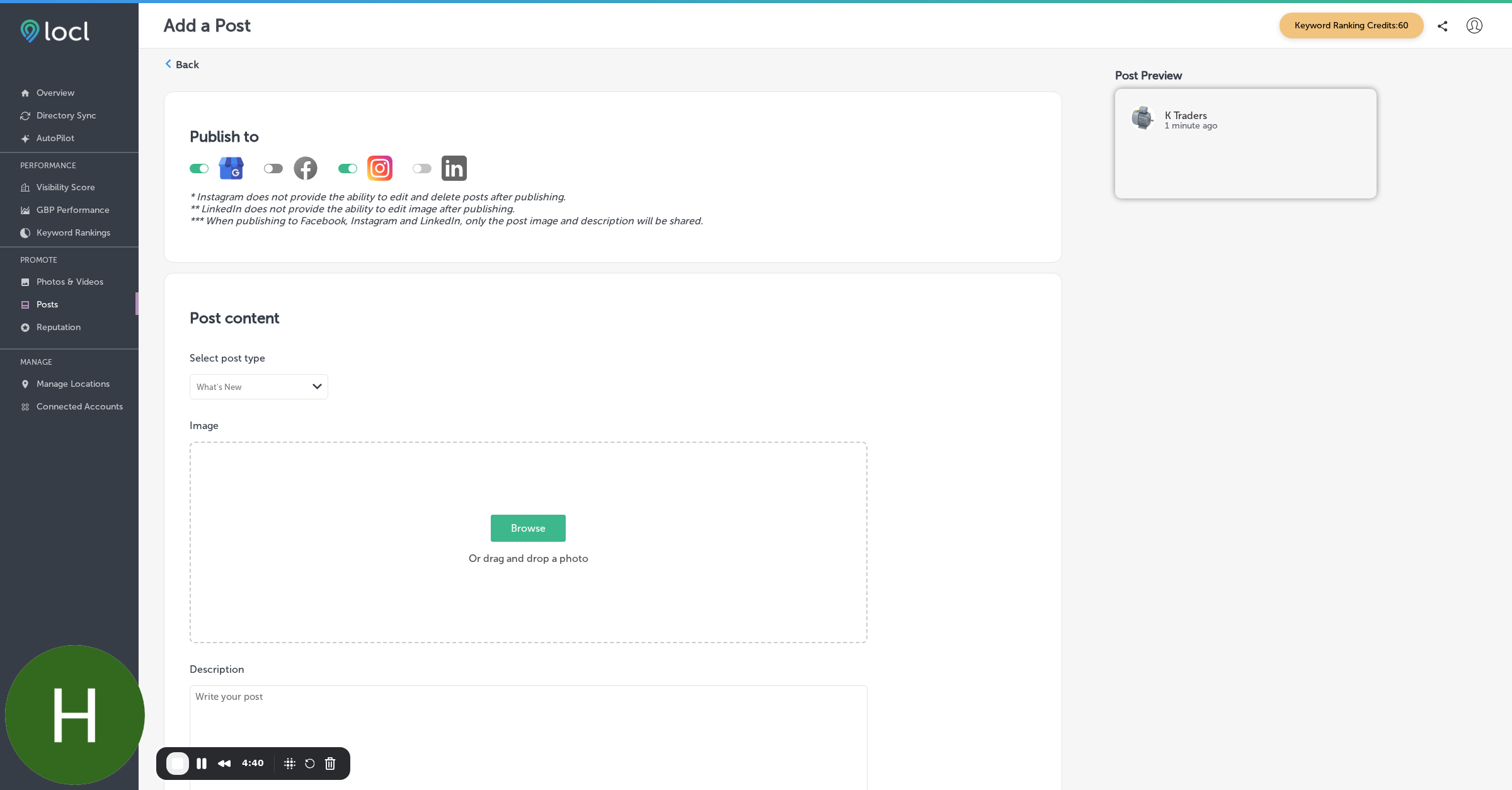
type input "C:\fakepath\image (1).png"
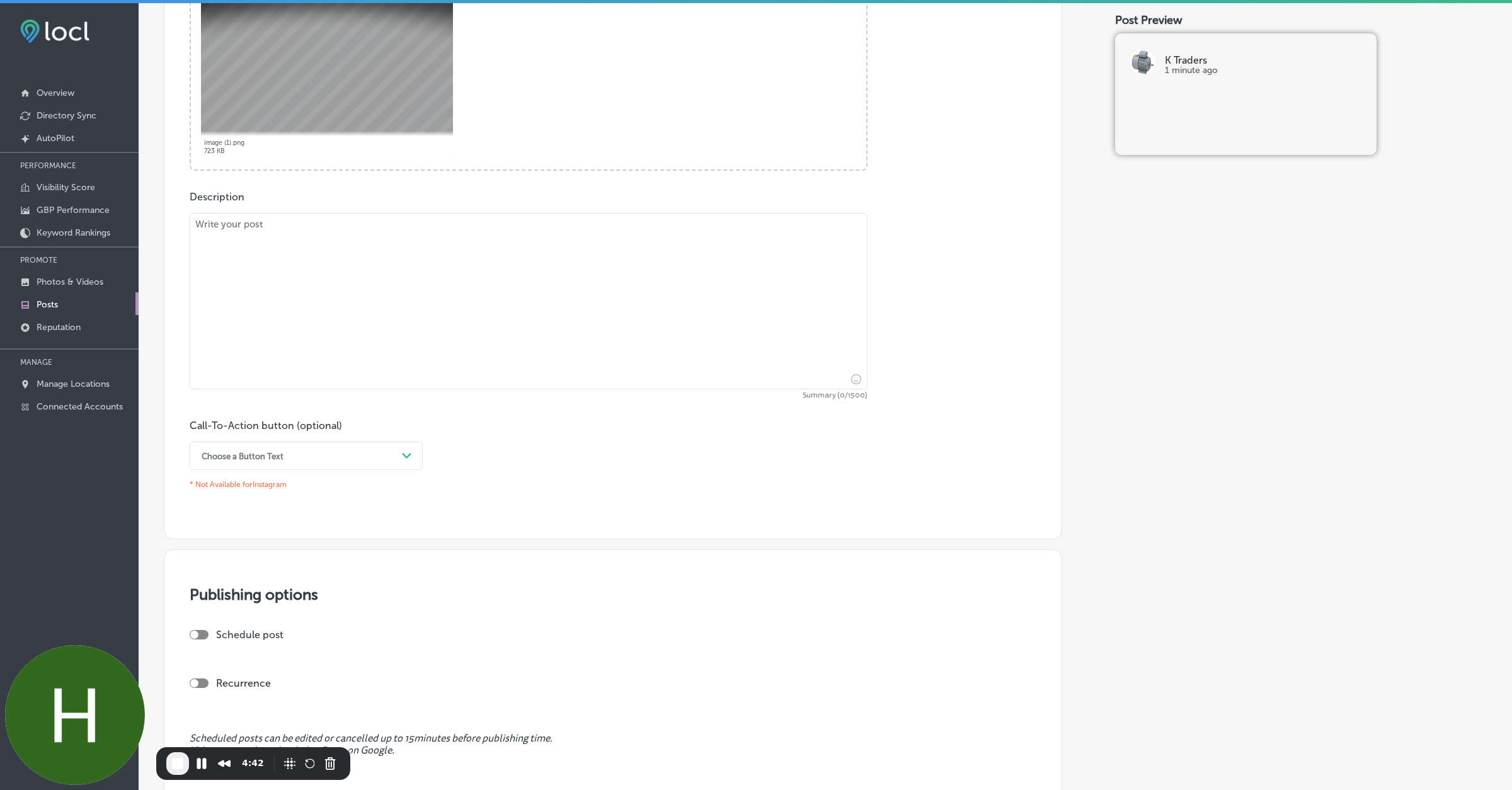
scroll to position [460, 0]
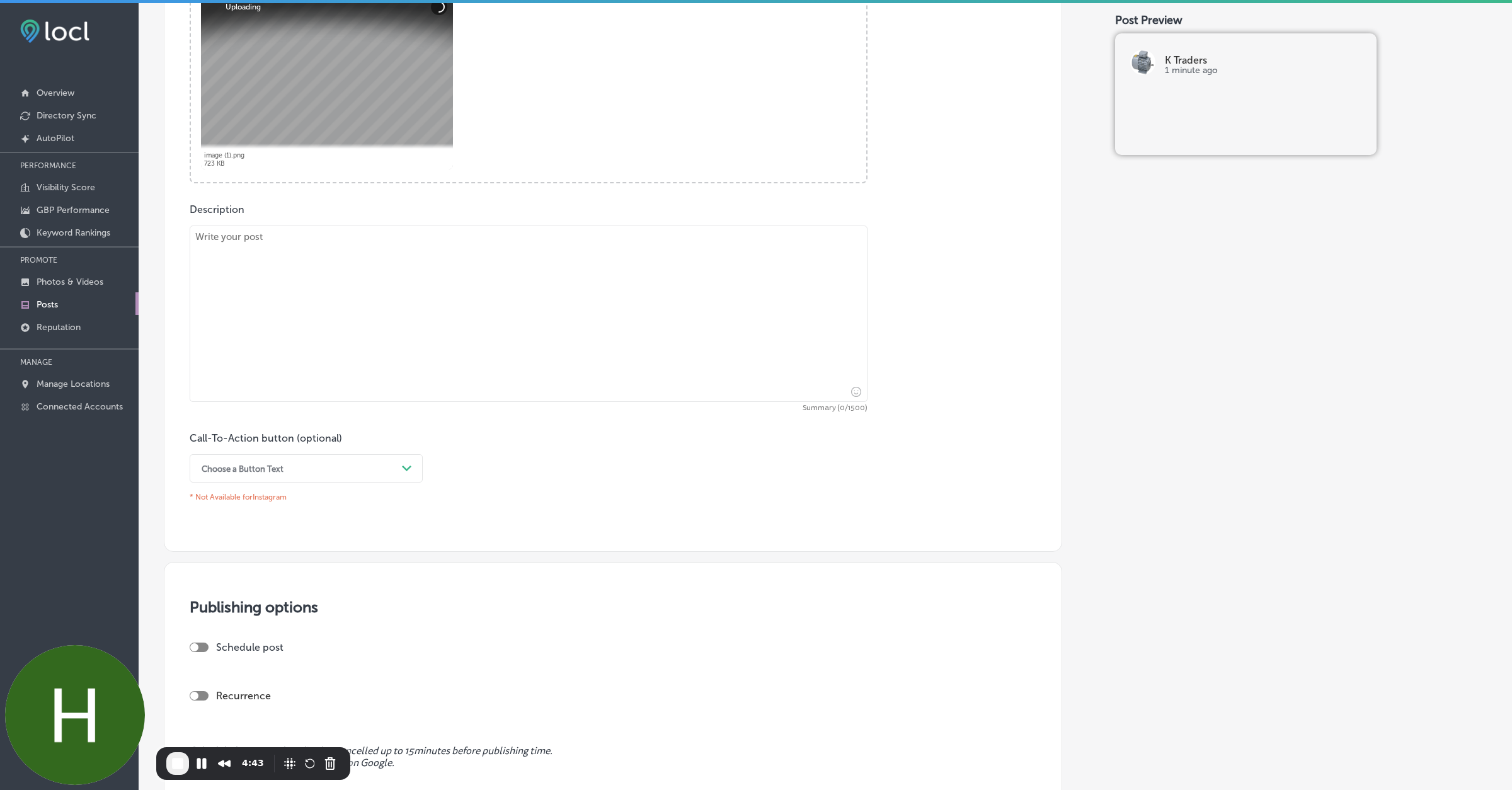
click at [317, 254] on textarea at bounding box center [529, 314] width 678 height 176
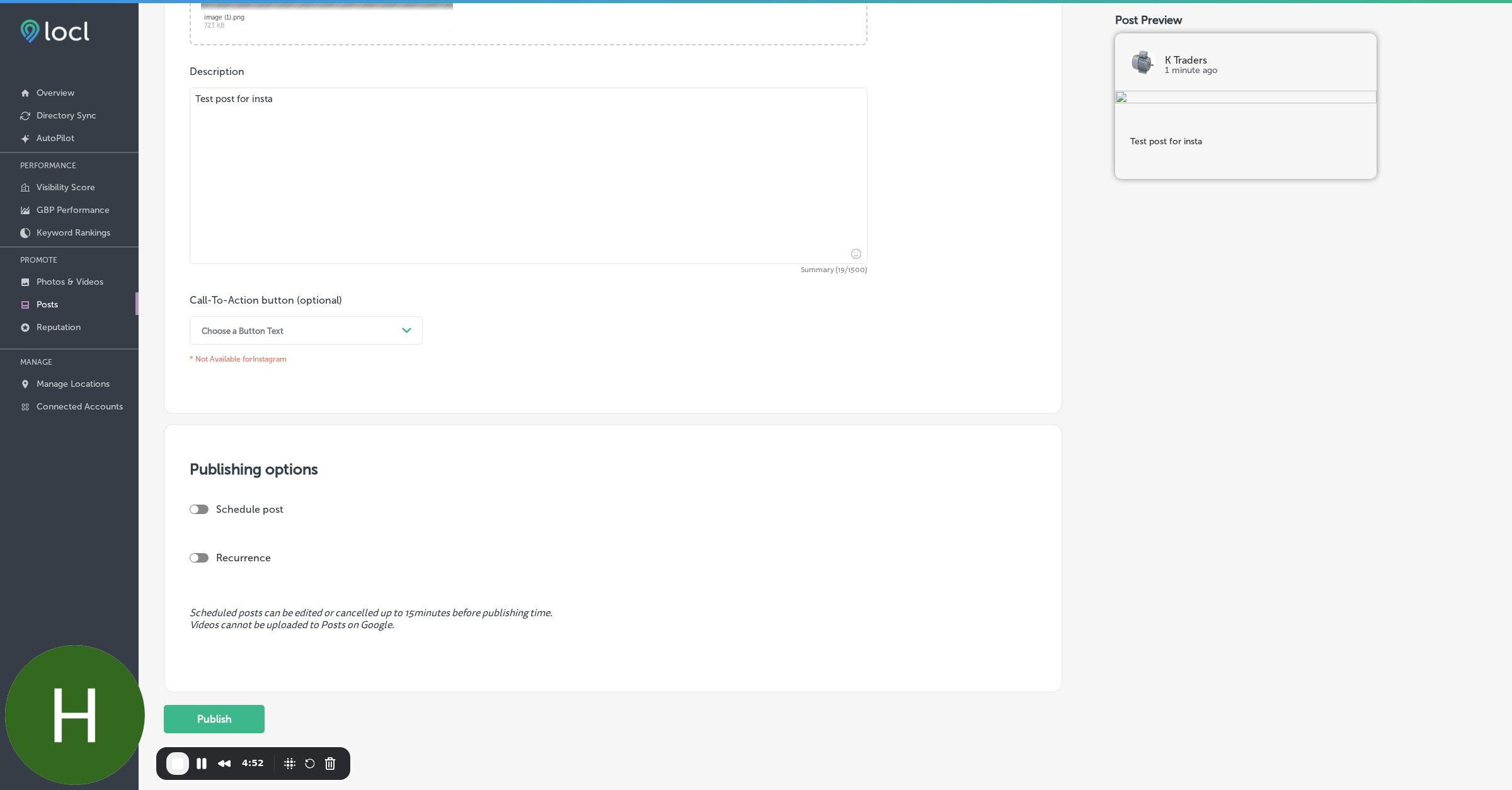
scroll to position [636, 0]
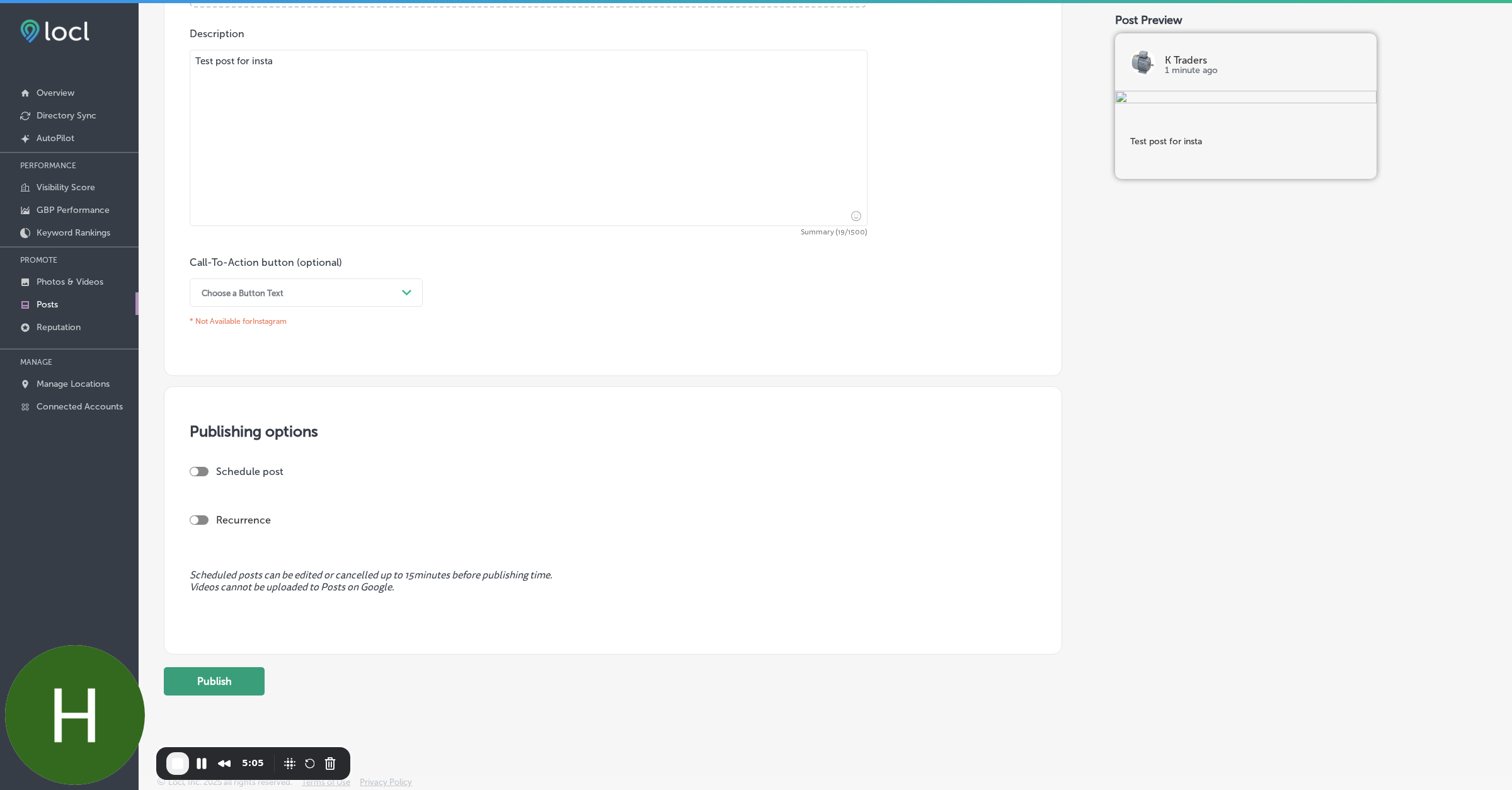
type textarea "Test post for insta"
click at [201, 670] on button "Publish" at bounding box center [213, 681] width 101 height 29
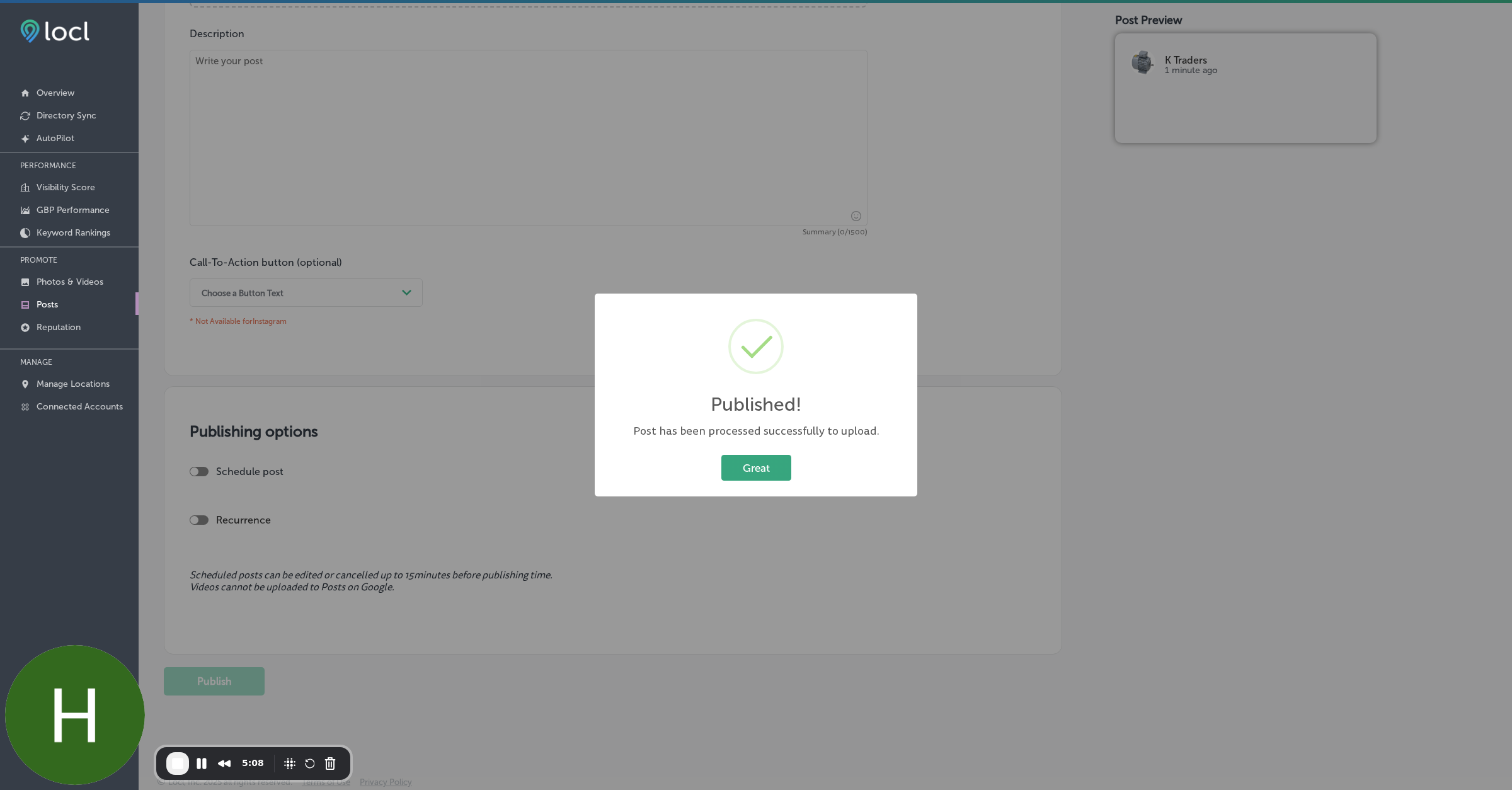
click at [753, 466] on button "Great" at bounding box center [757, 468] width 70 height 26
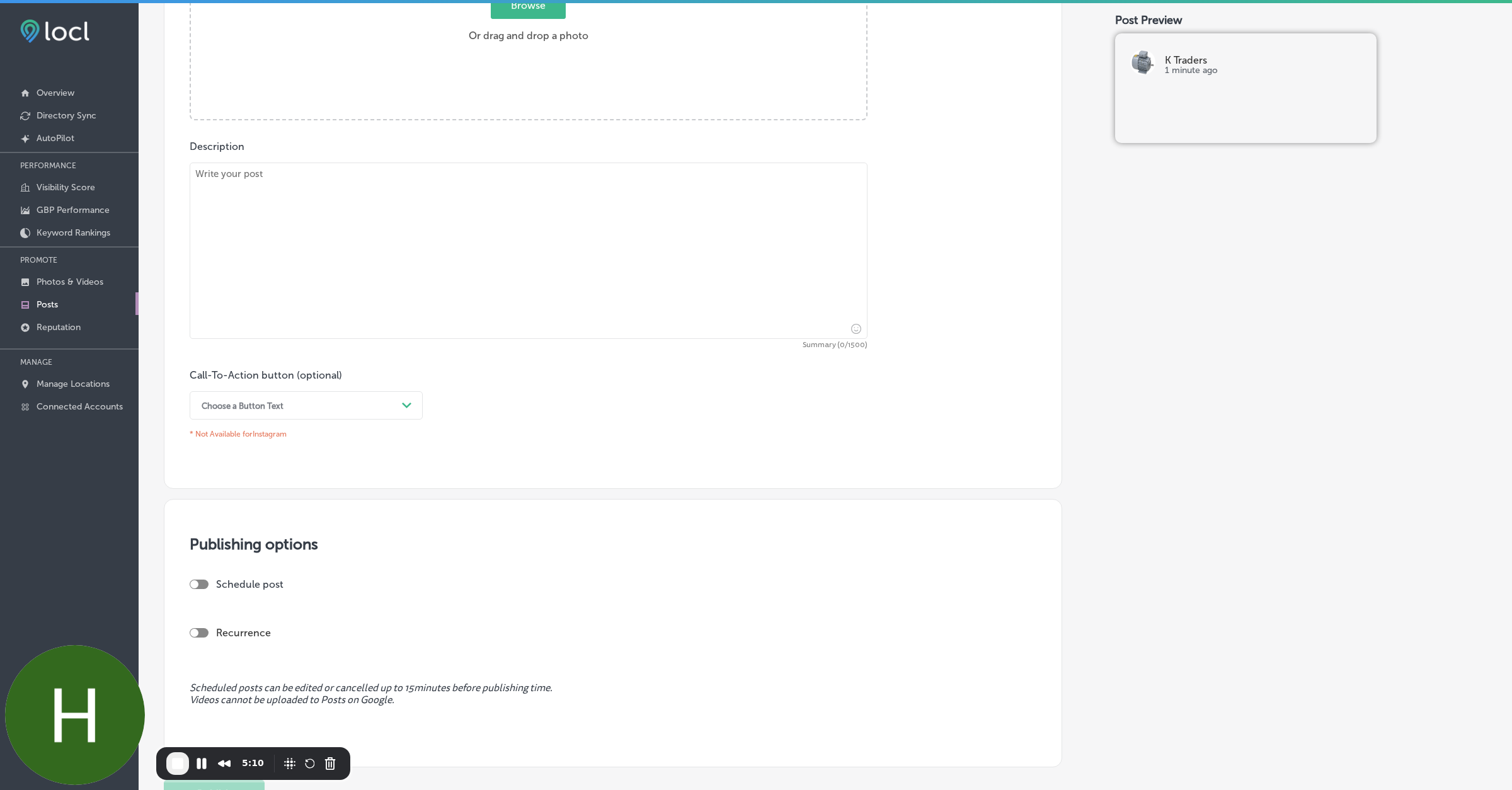
scroll to position [0, 0]
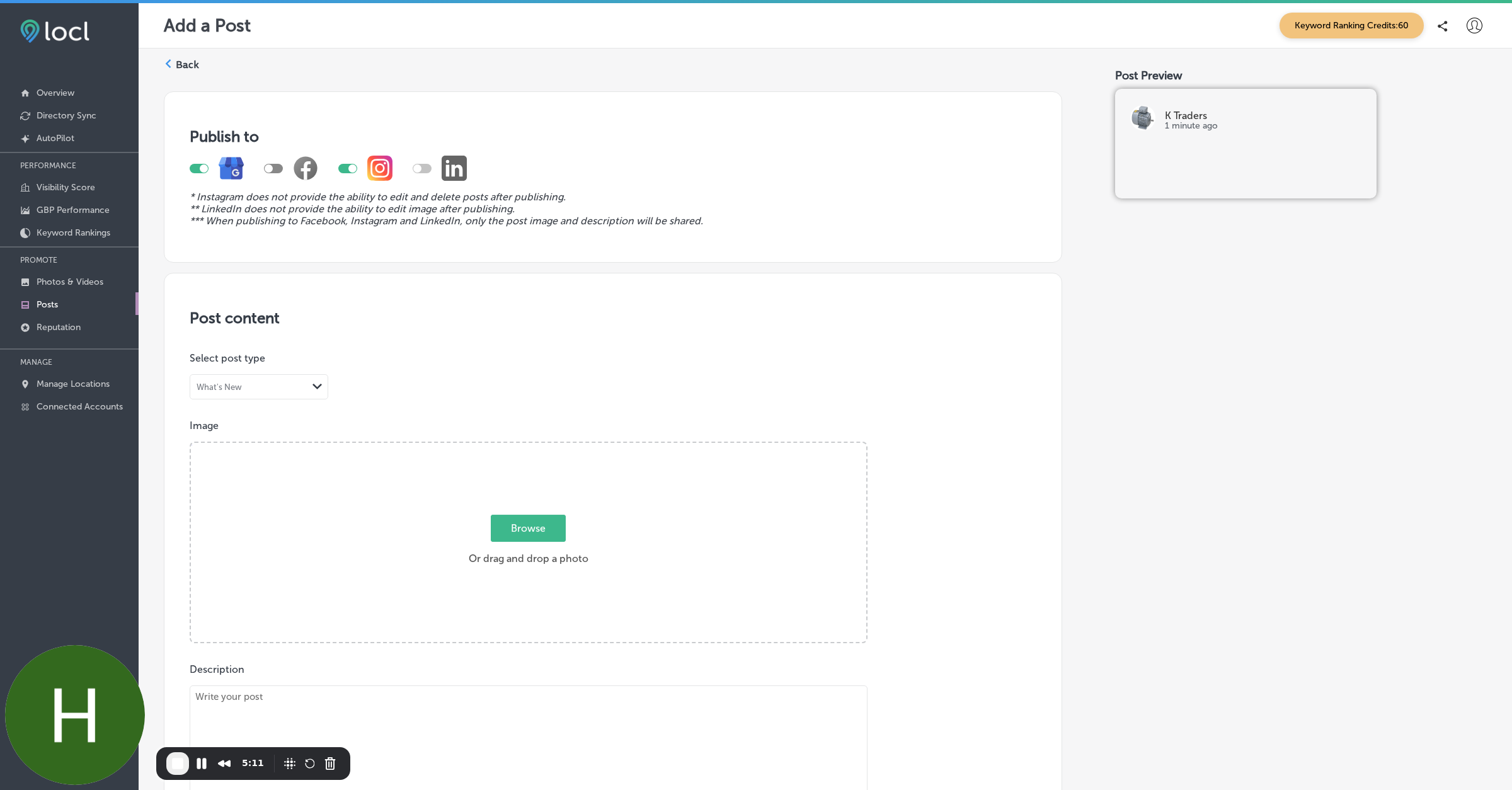
click at [179, 64] on label "Back" at bounding box center [187, 65] width 24 height 14
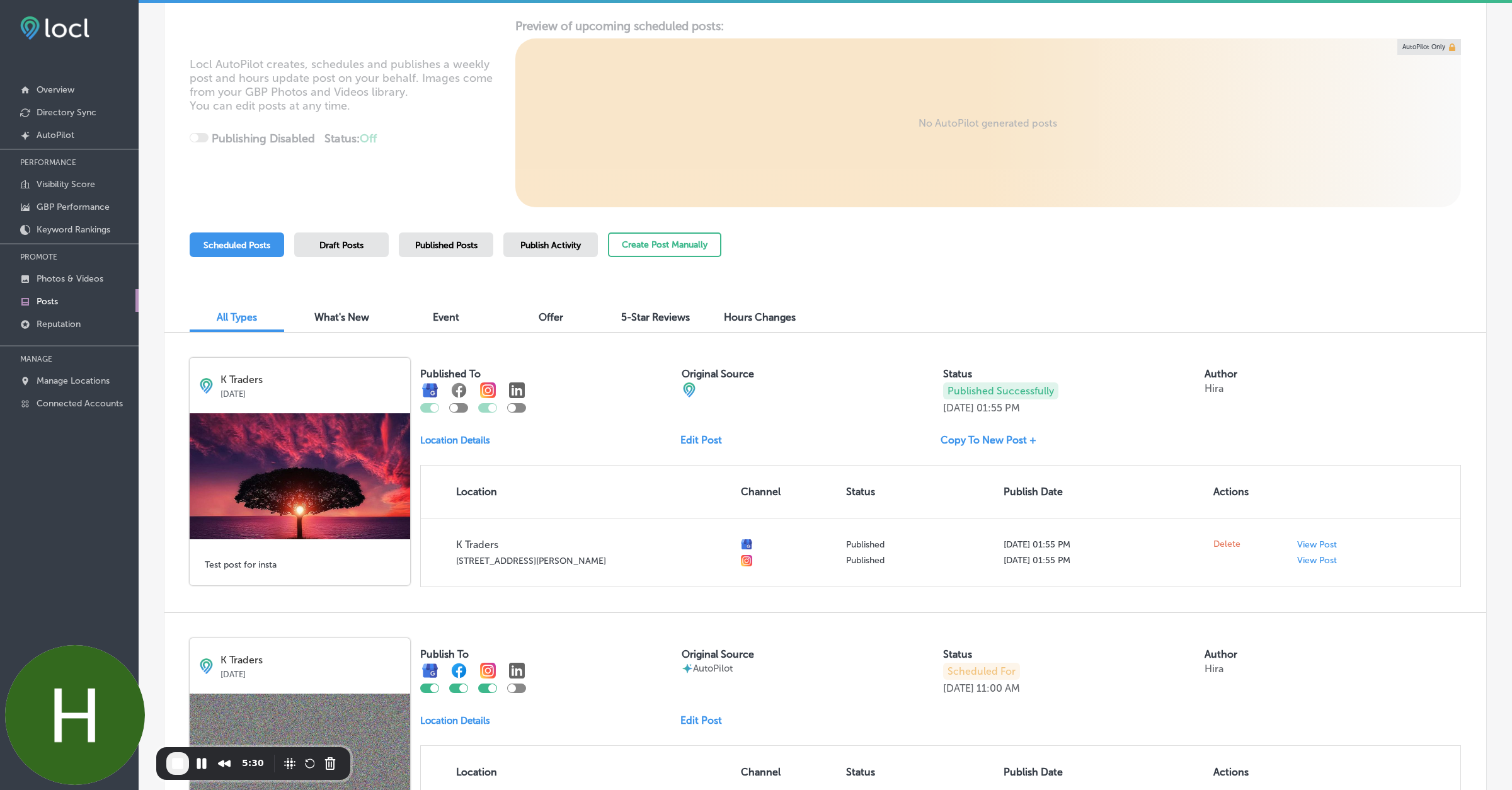
scroll to position [152, 0]
click at [439, 248] on span "Published Posts" at bounding box center [446, 244] width 62 height 11
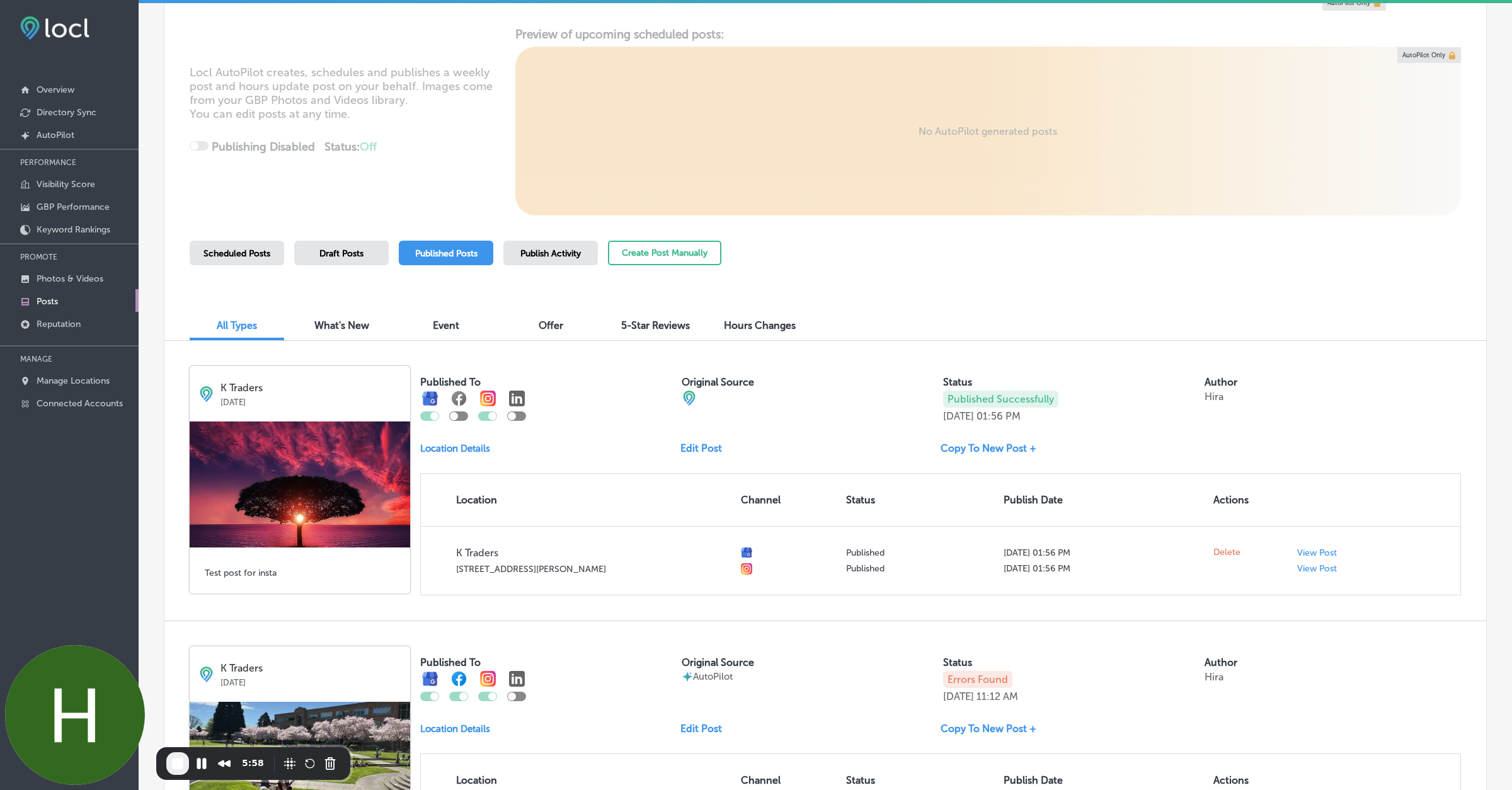
scroll to position [144, 0]
click at [704, 448] on link "Edit Post" at bounding box center [706, 447] width 51 height 12
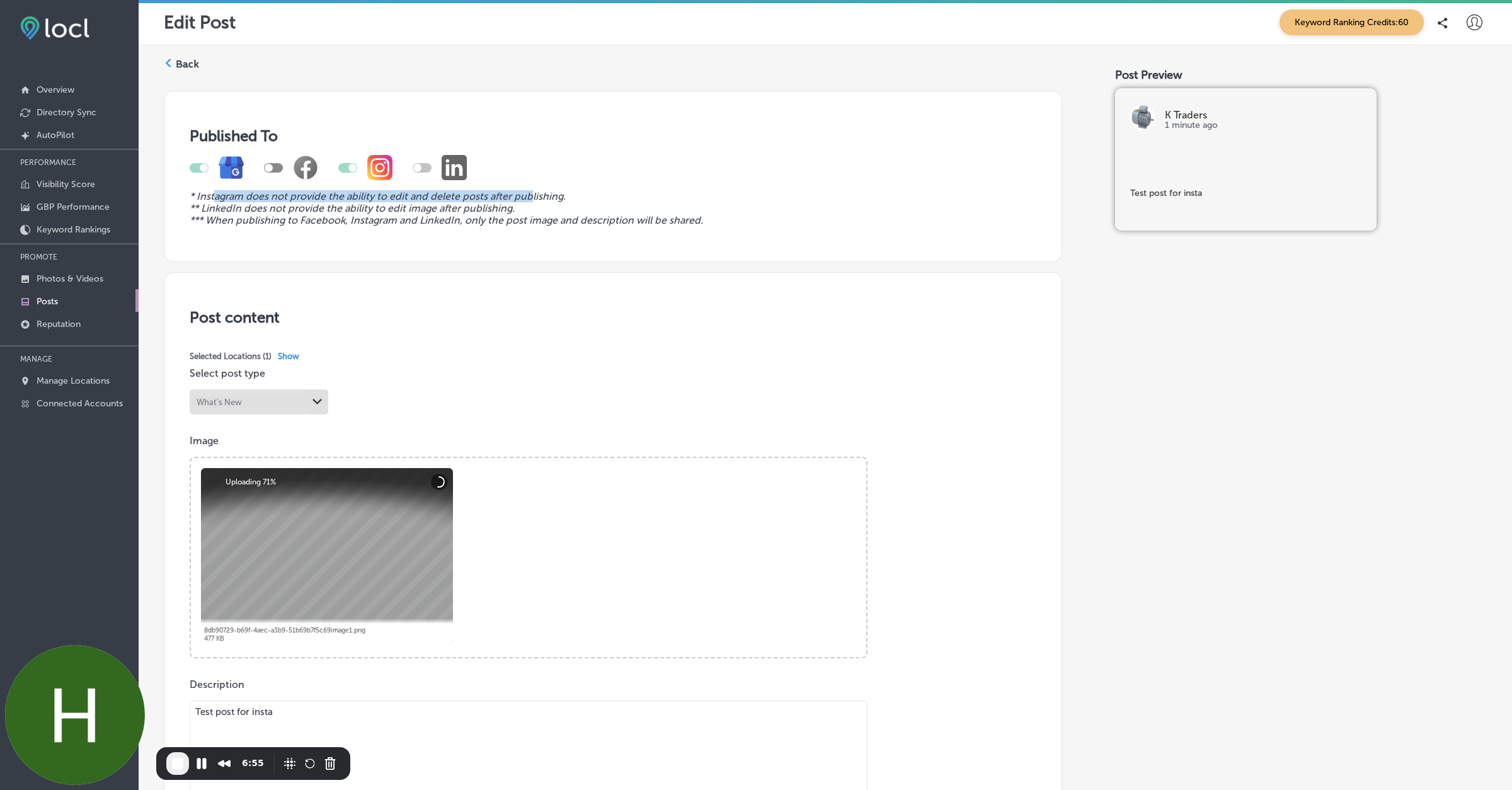
drag, startPoint x: 212, startPoint y: 198, endPoint x: 524, endPoint y: 183, distance: 312.4
click at [525, 185] on div "* Instagram does not provide the ability to edit and delete posts after publish…" at bounding box center [613, 185] width 847 height 81
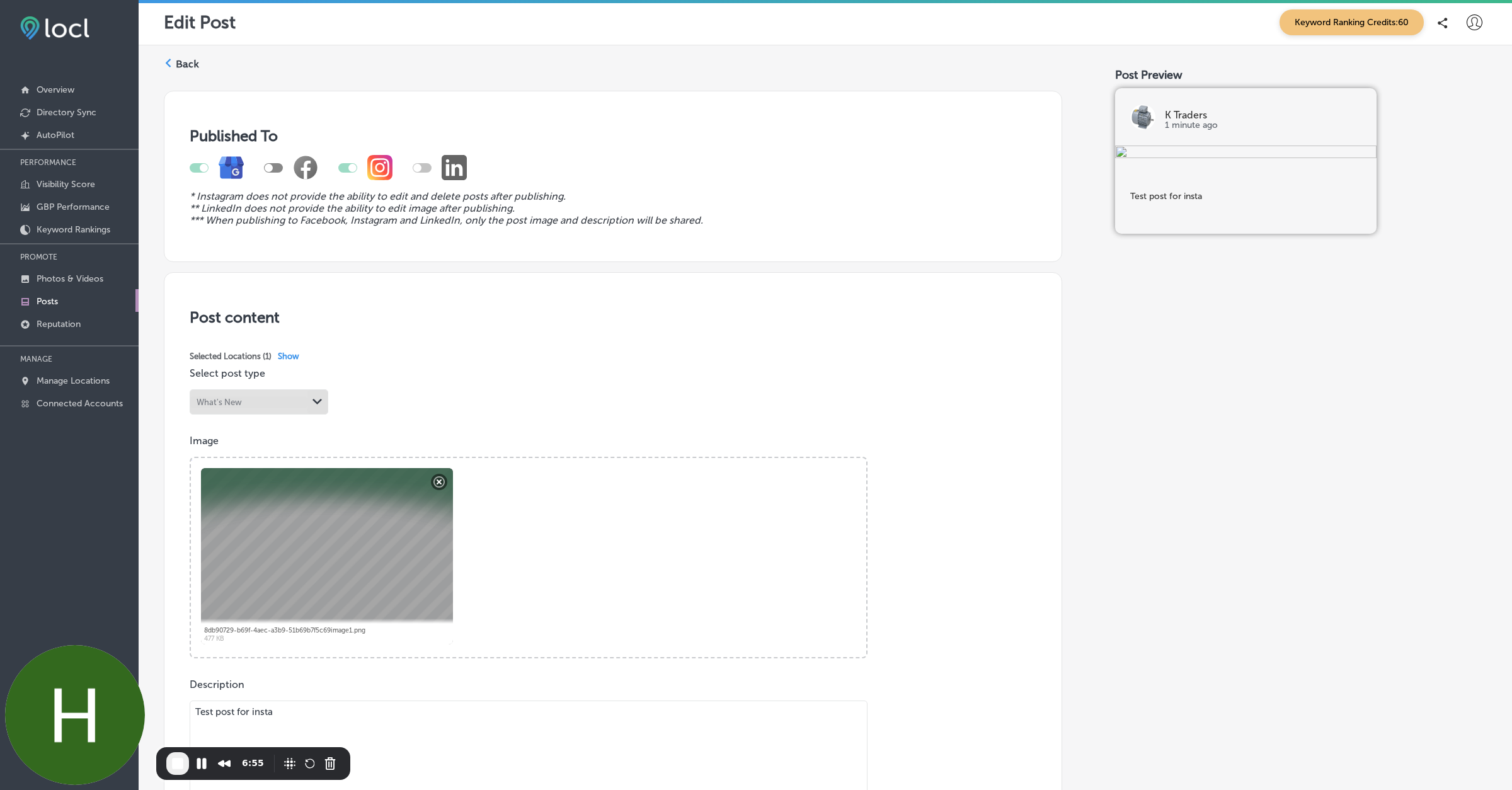
click at [553, 199] on icon "* Instagram does not provide the ability to edit and delete posts after publish…" at bounding box center [378, 196] width 376 height 12
click at [177, 770] on span "End Recording" at bounding box center [177, 763] width 16 height 16
